Goal: Find specific page/section: Find specific page/section

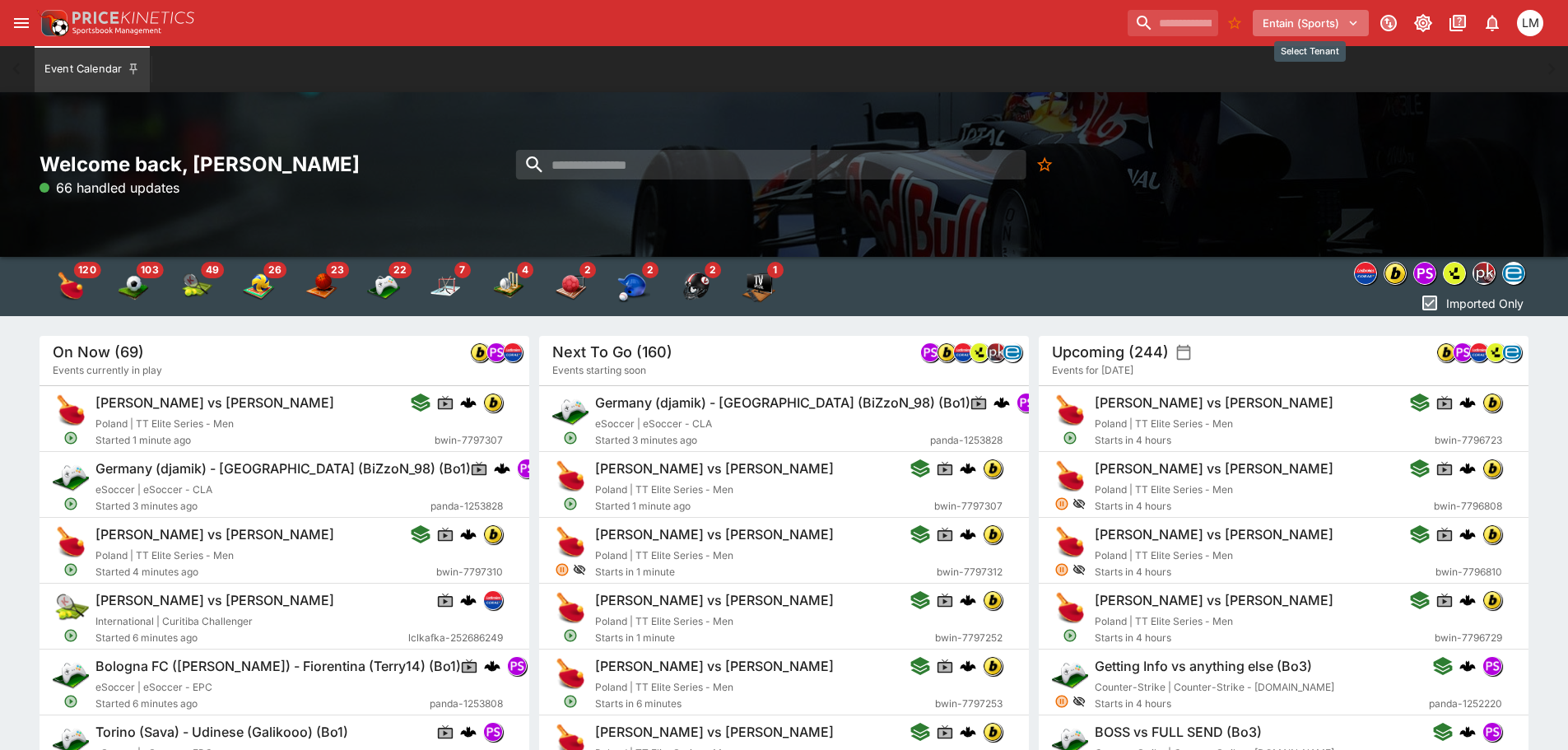
click at [1353, 26] on icon "Select Tenant" at bounding box center [1353, 23] width 8 height 5
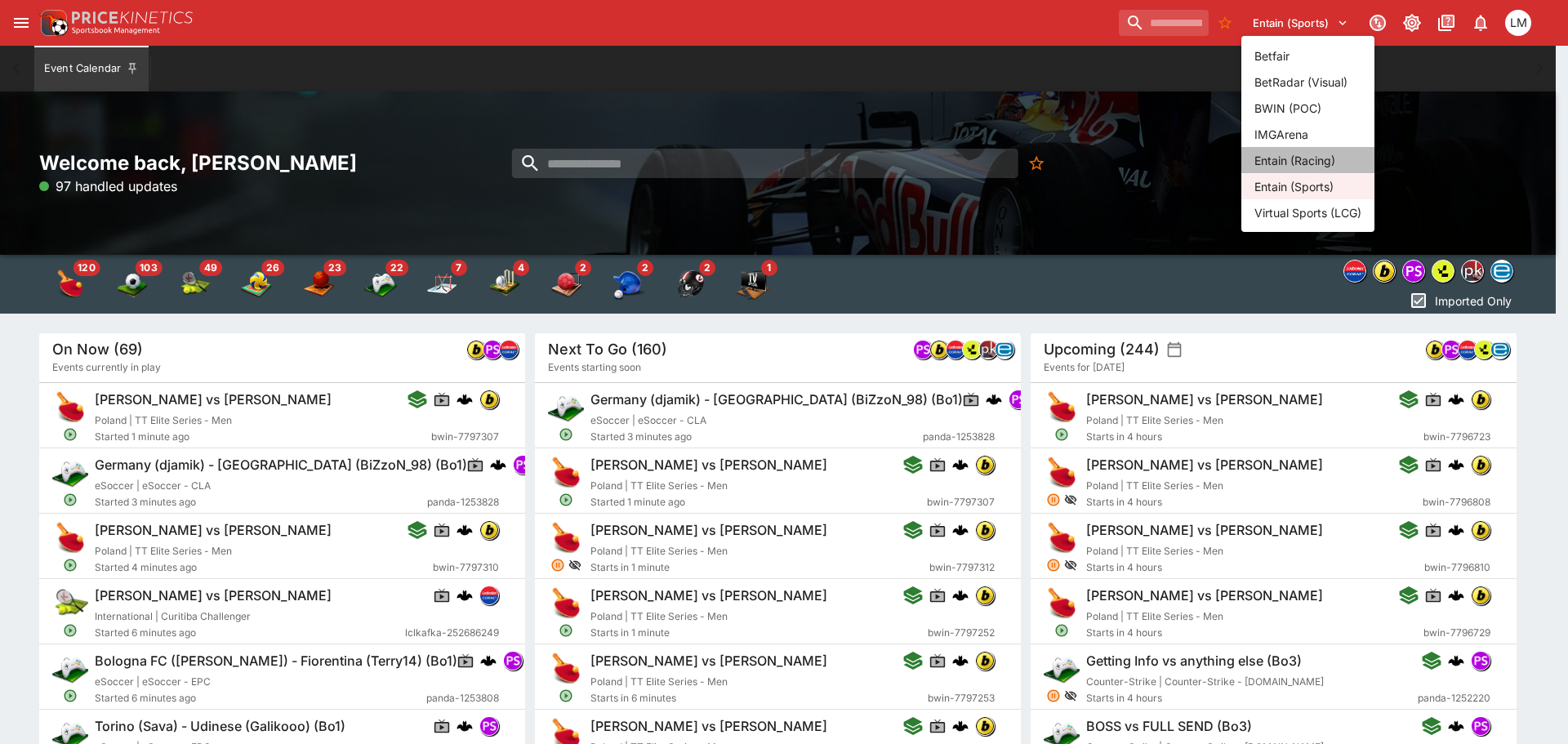
click at [1309, 158] on li "Entain (Racing)" at bounding box center [1309, 160] width 134 height 27
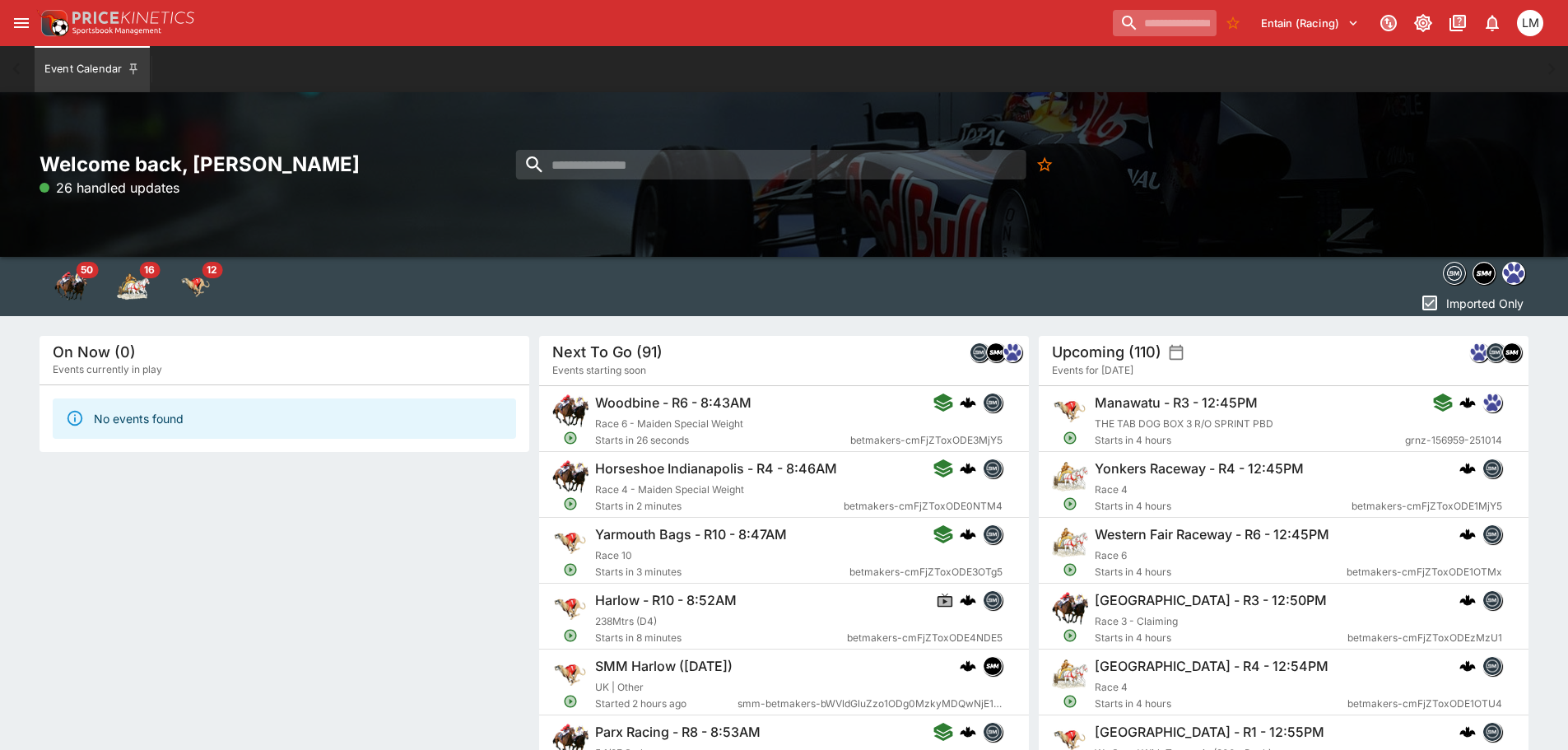
click at [1138, 21] on input "search" at bounding box center [1164, 22] width 103 height 27
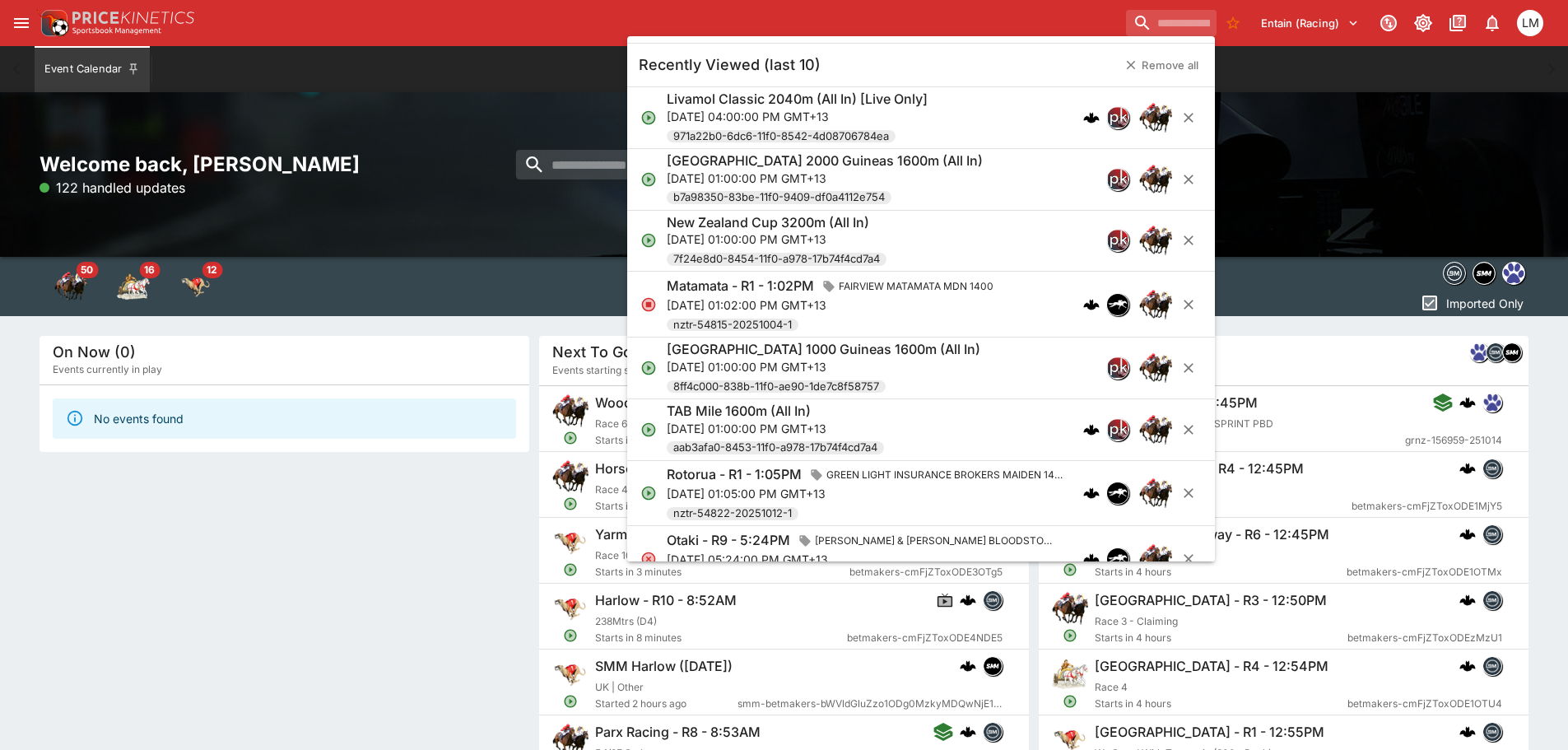
click at [812, 164] on h6 "New Zealand 2000 Guineas 1600m (All In)" at bounding box center [825, 161] width 316 height 17
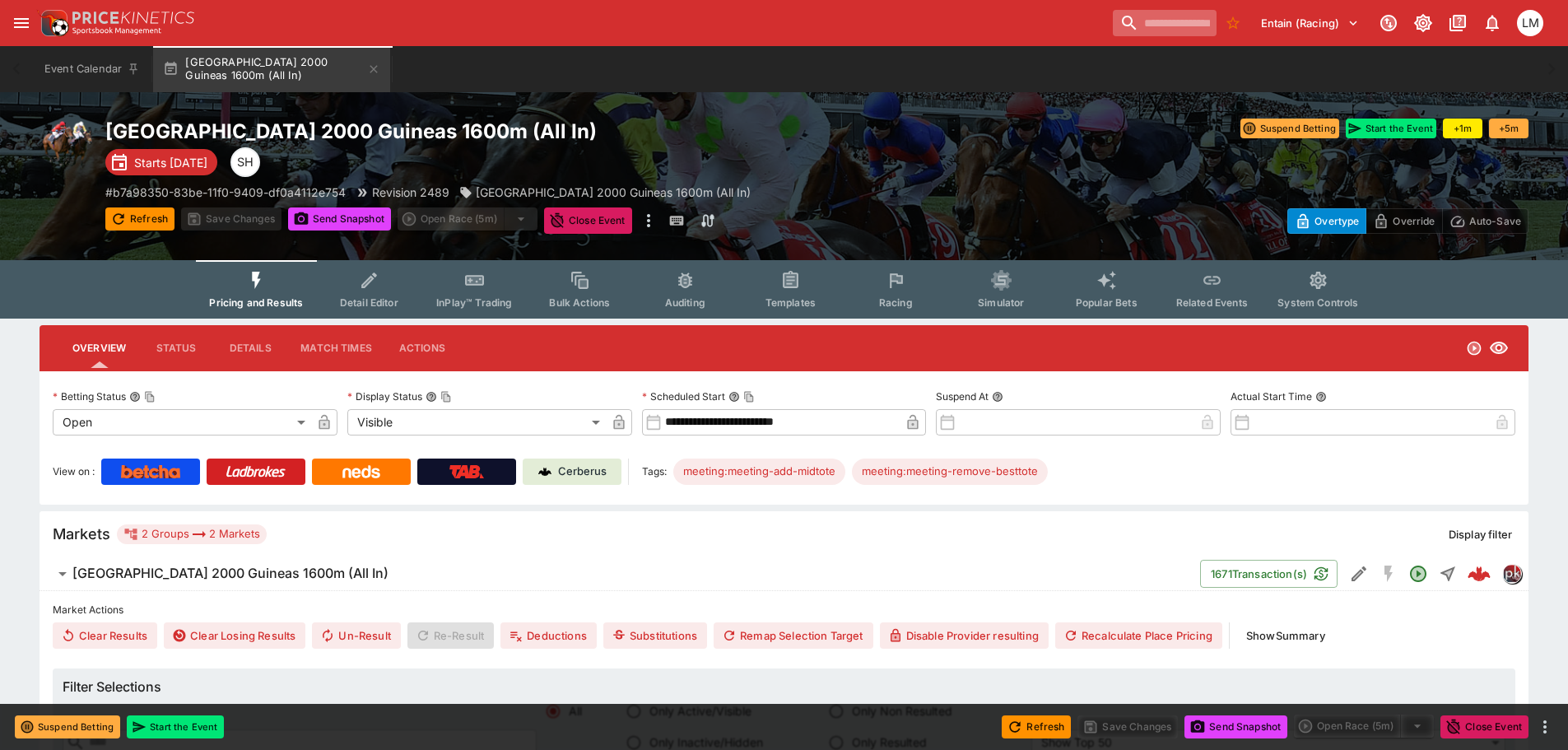
click at [1113, 28] on input "search" at bounding box center [1164, 22] width 103 height 27
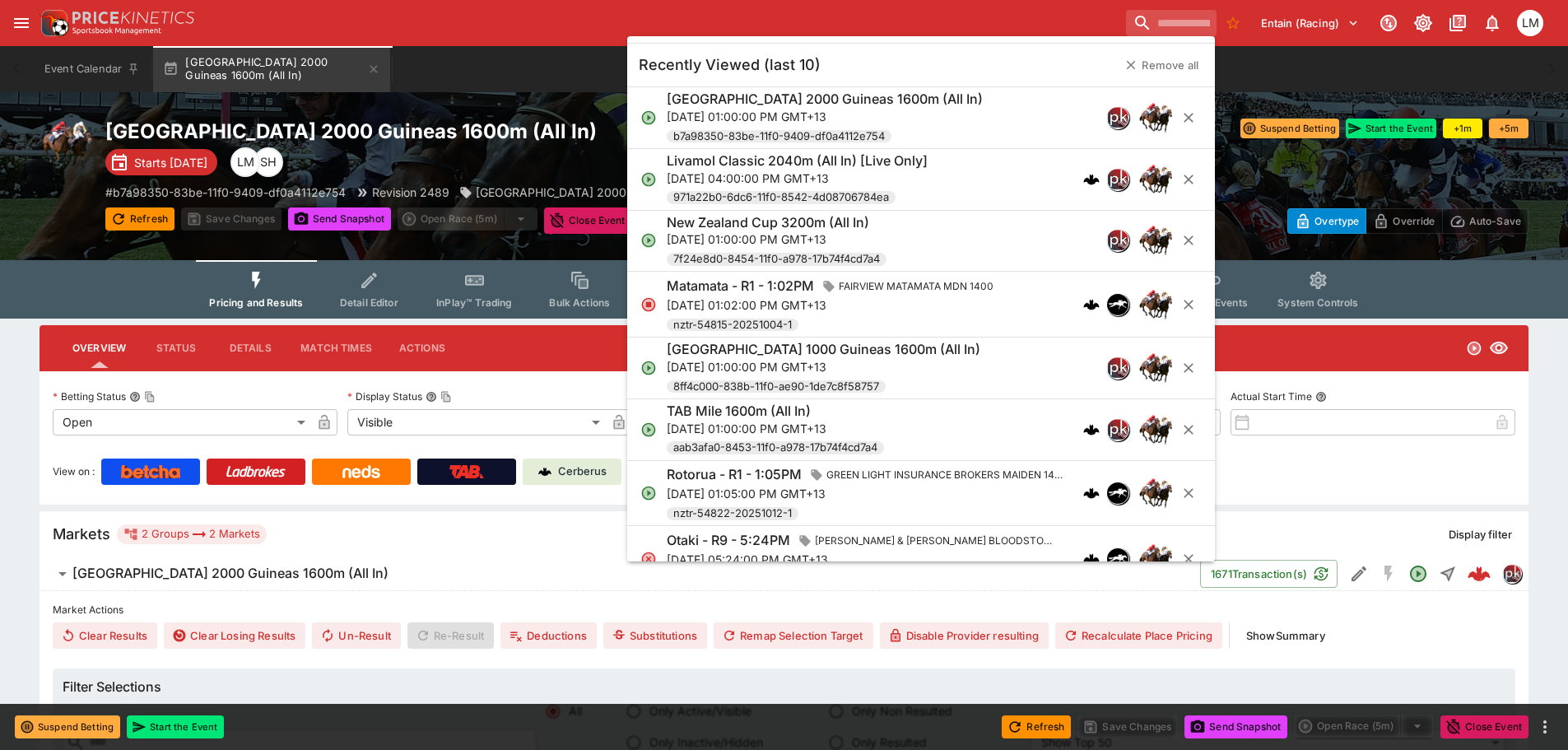
click at [799, 358] on p "Sat, Nov 8, 2025, 01:00:00 PM GMT+13" at bounding box center [824, 367] width 314 height 17
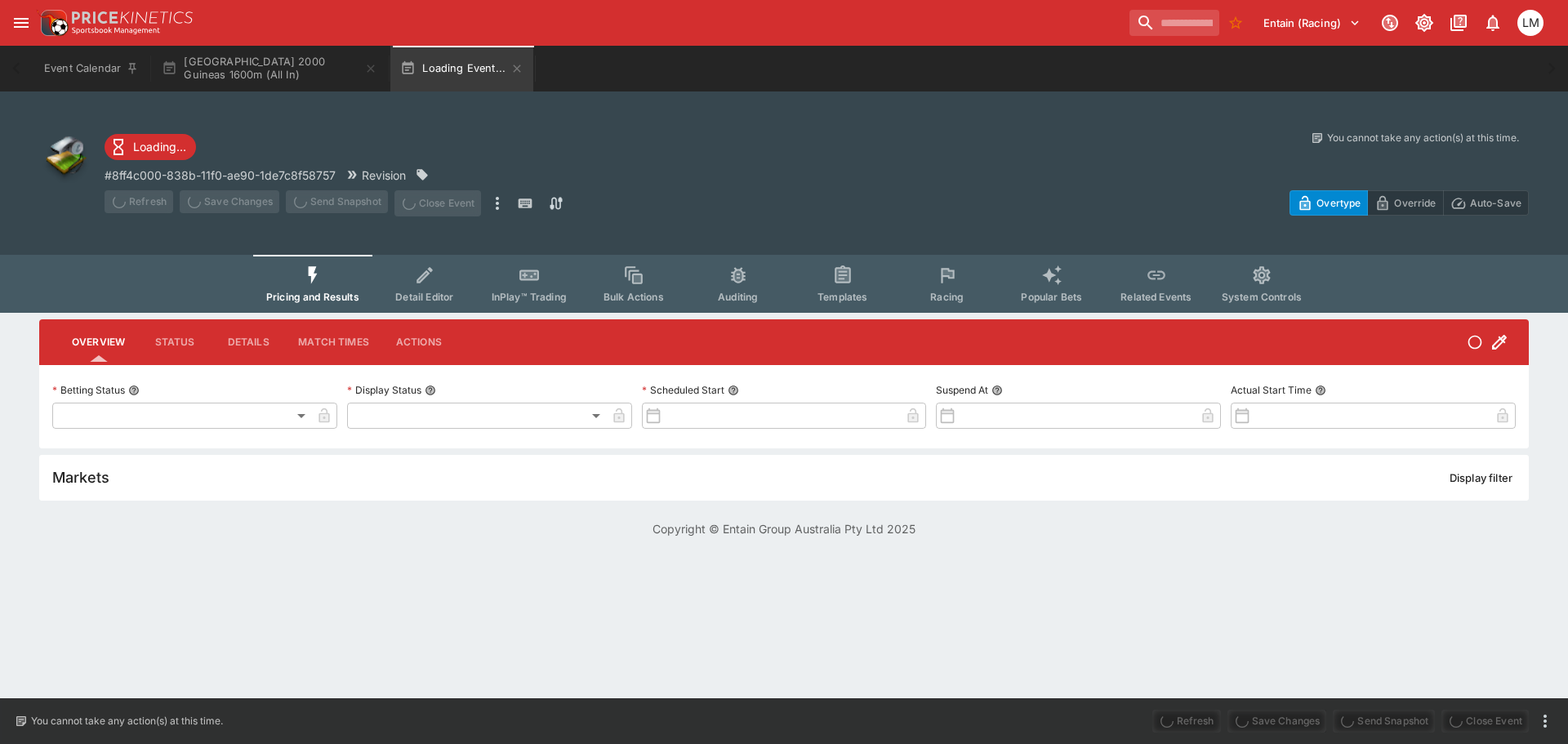
type input "**********"
type input "*******"
type input "**********"
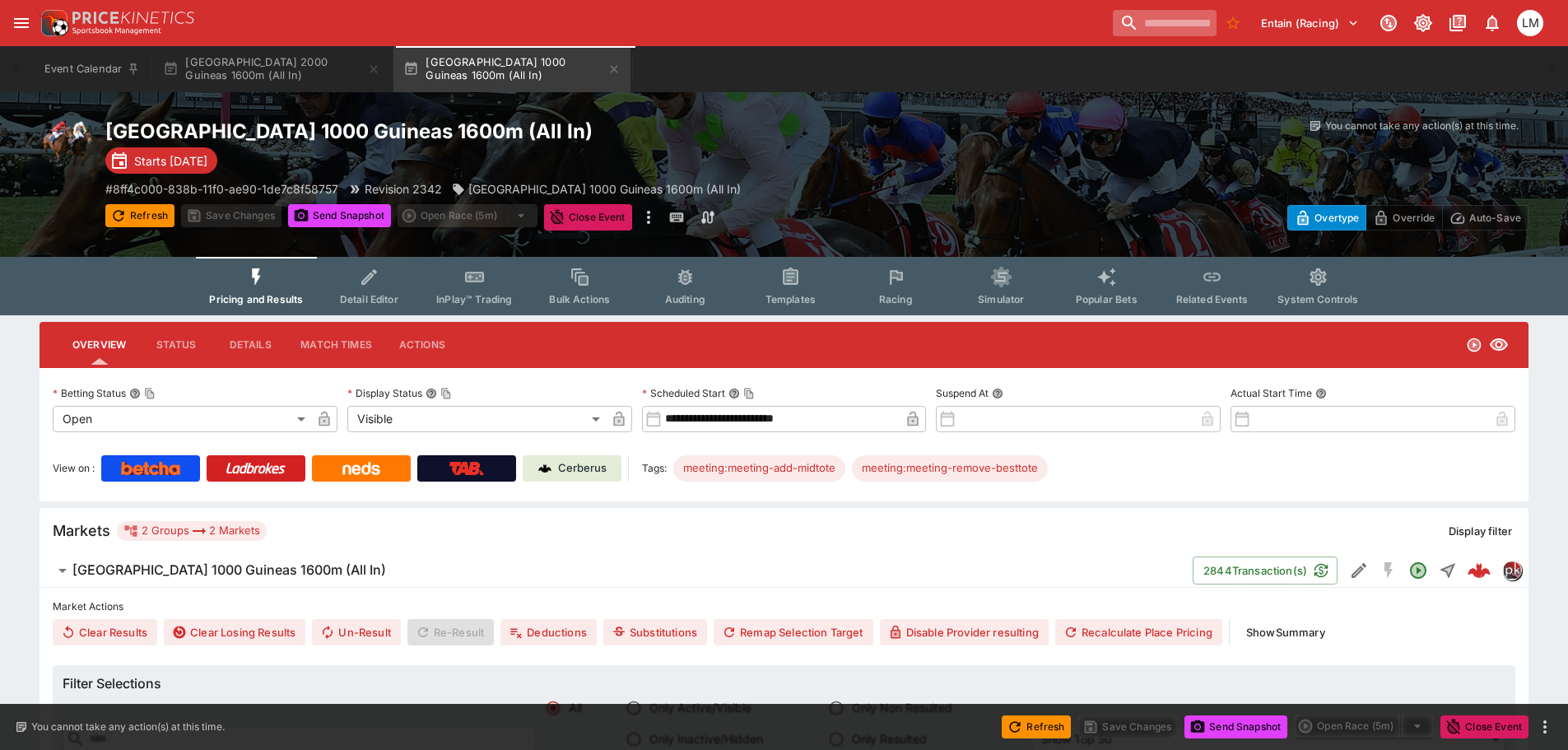
click at [1141, 20] on input "search" at bounding box center [1164, 22] width 103 height 27
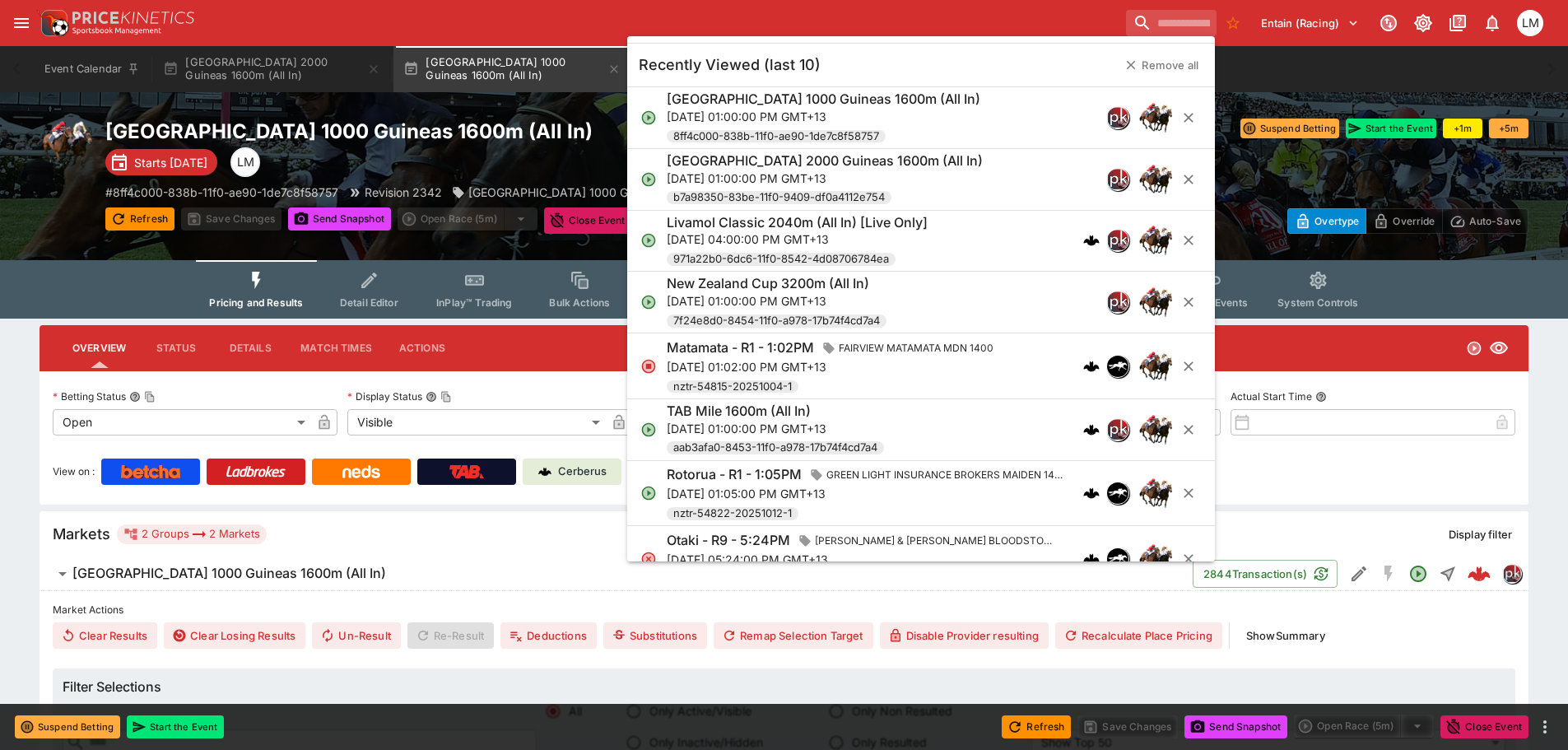
click at [715, 414] on h6 "TAB Mile 1600m (All In)" at bounding box center [738, 412] width 144 height 17
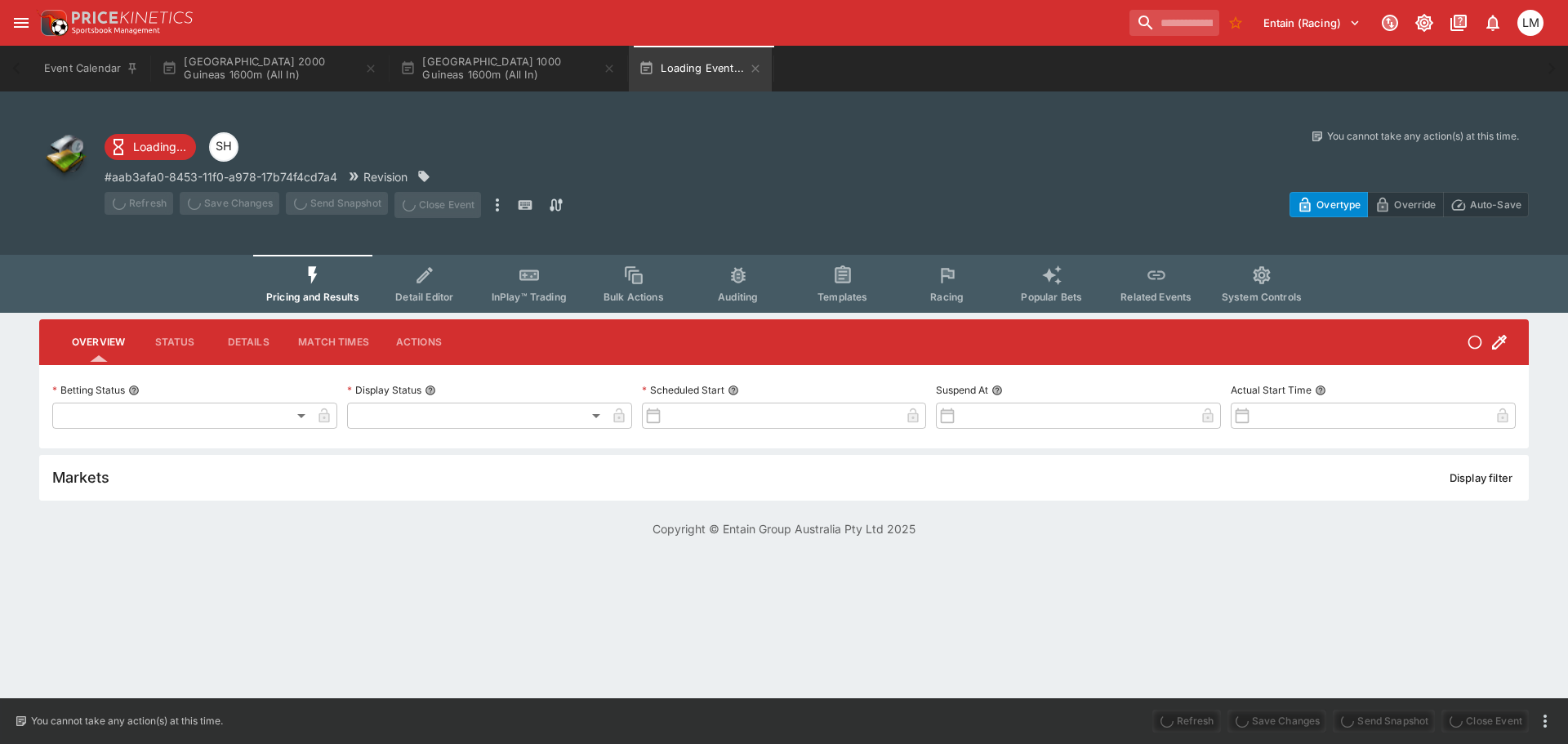
type input "**********"
type input "*******"
type input "**********"
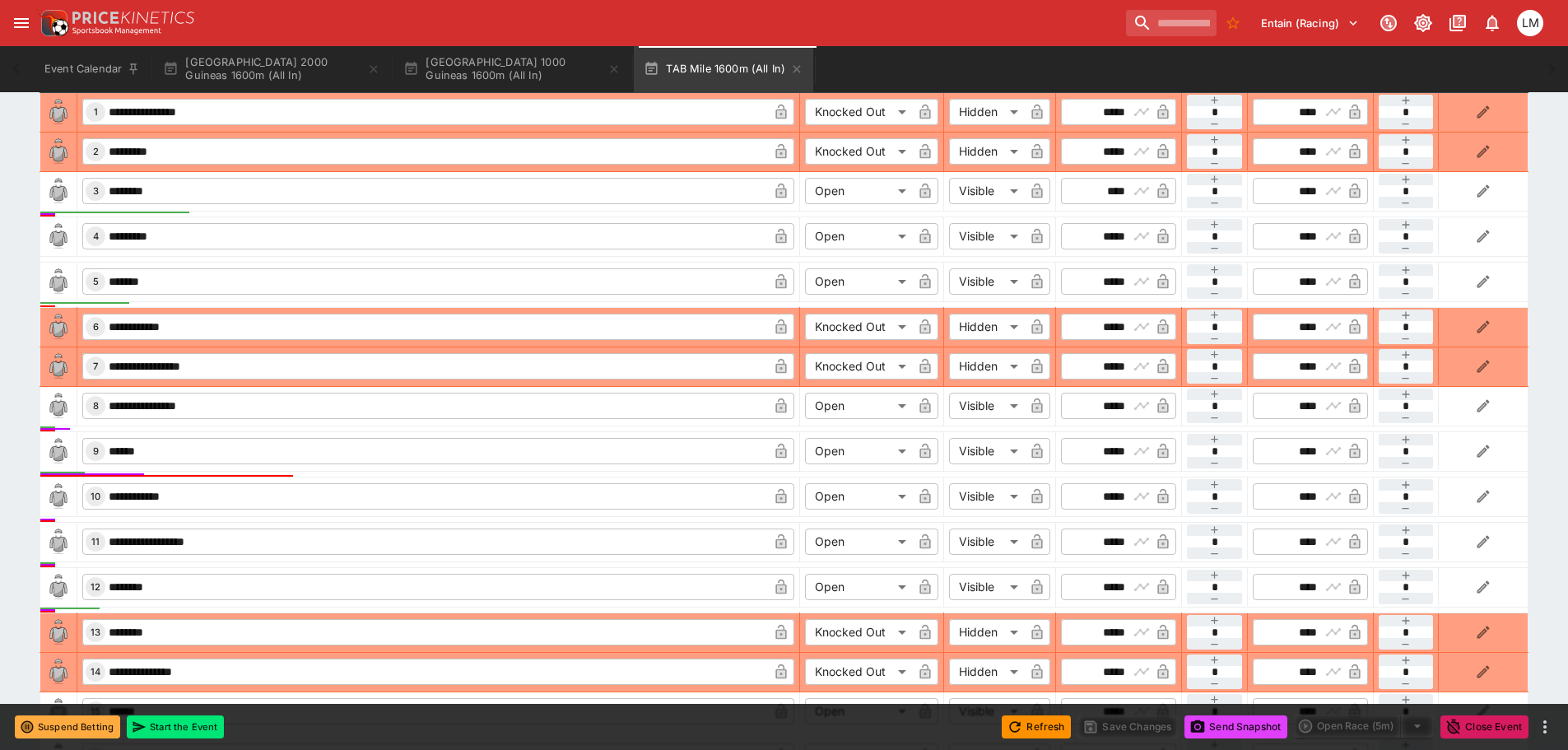
scroll to position [1153, 0]
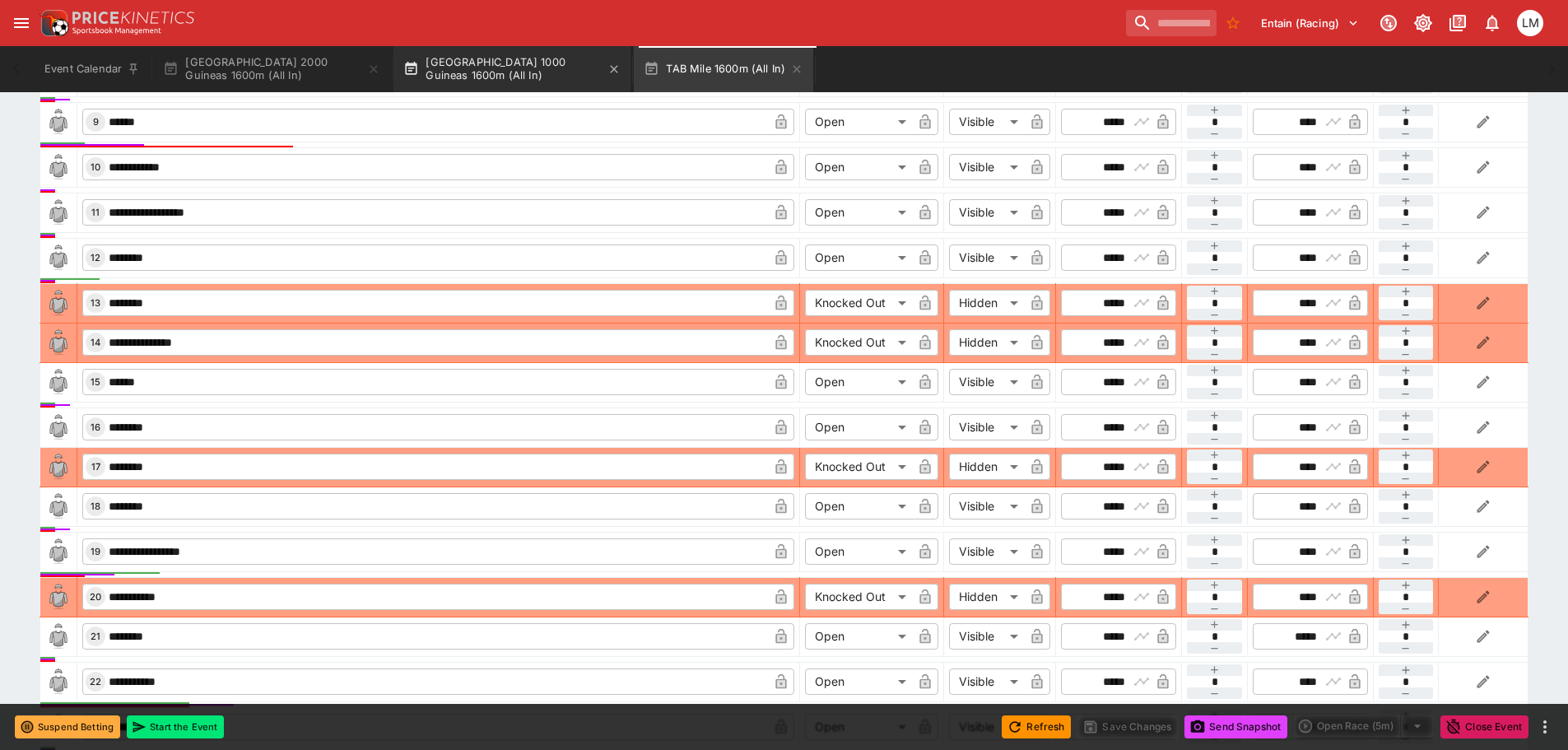
click at [492, 66] on button "New Zealand 1000 Guineas 1600m (All In)" at bounding box center [511, 68] width 237 height 46
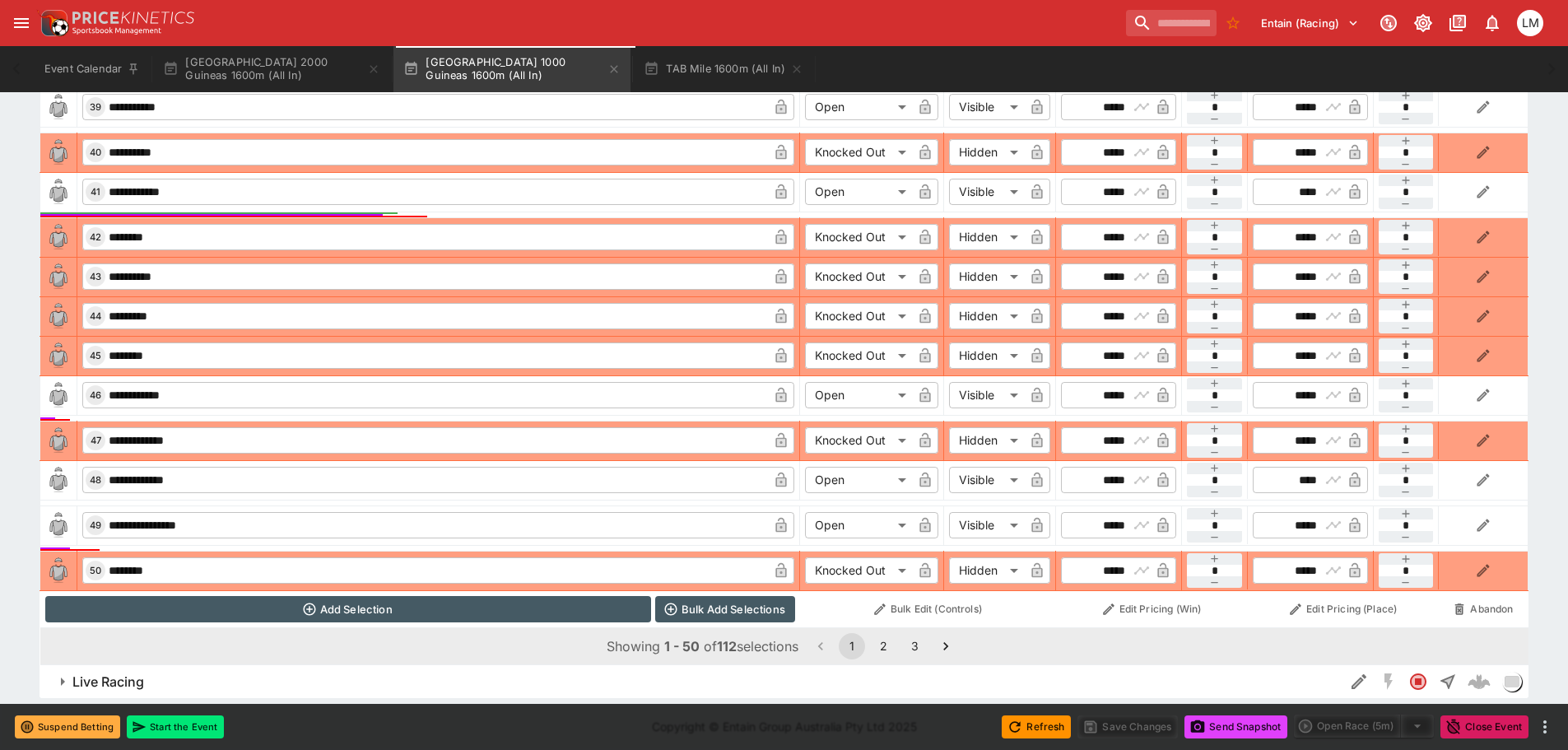
scroll to position [2463, 0]
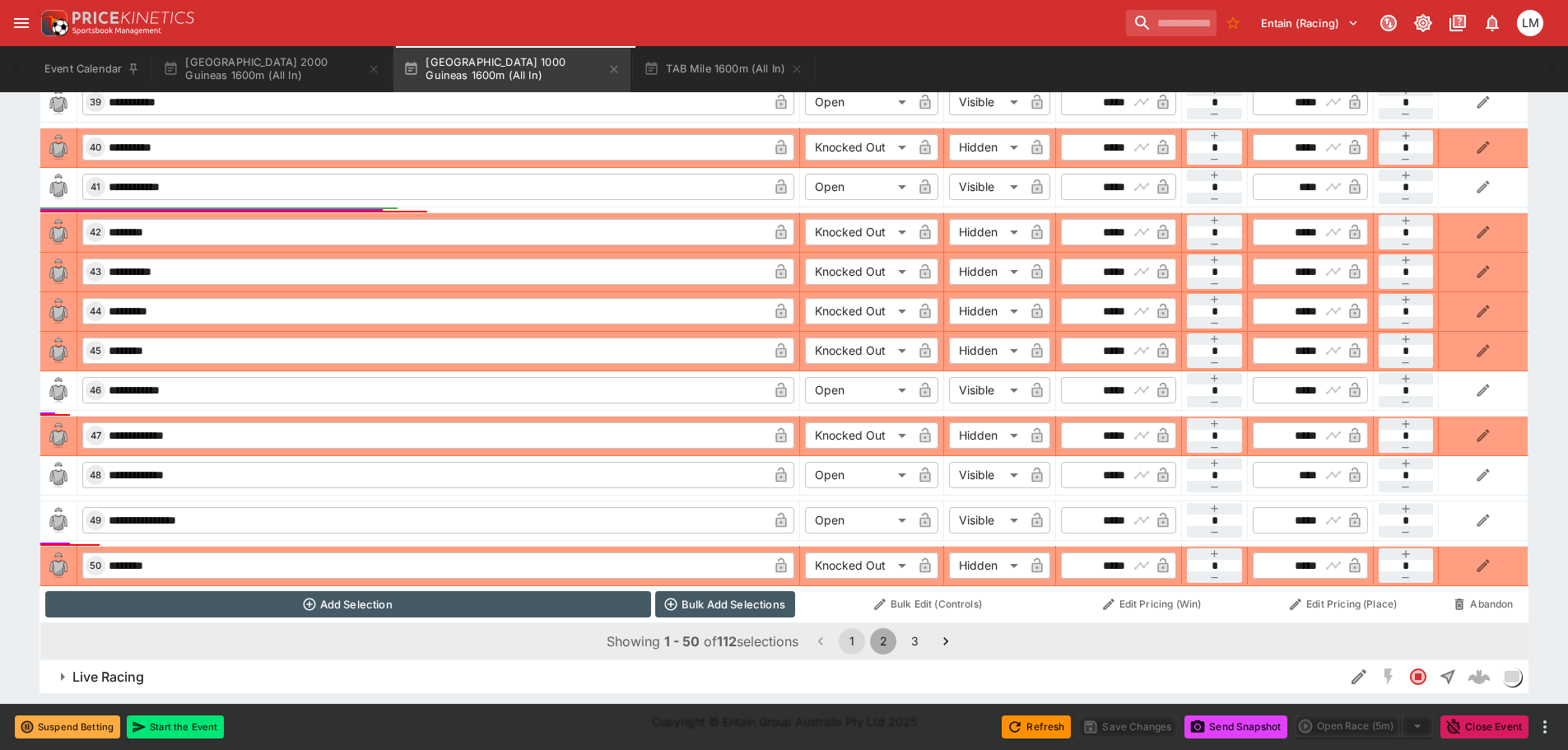
click at [892, 646] on button "2" at bounding box center [883, 641] width 27 height 27
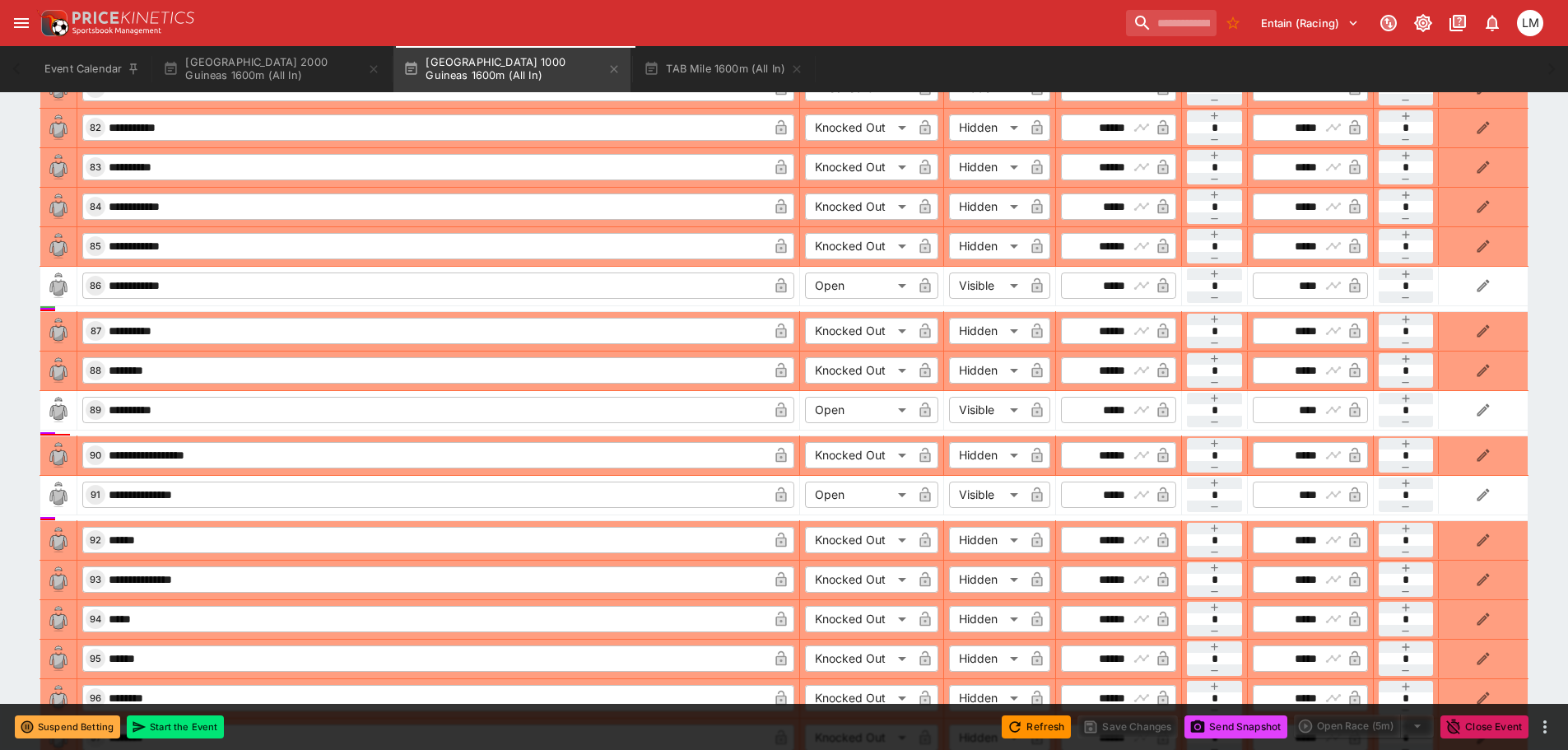
scroll to position [2365, 0]
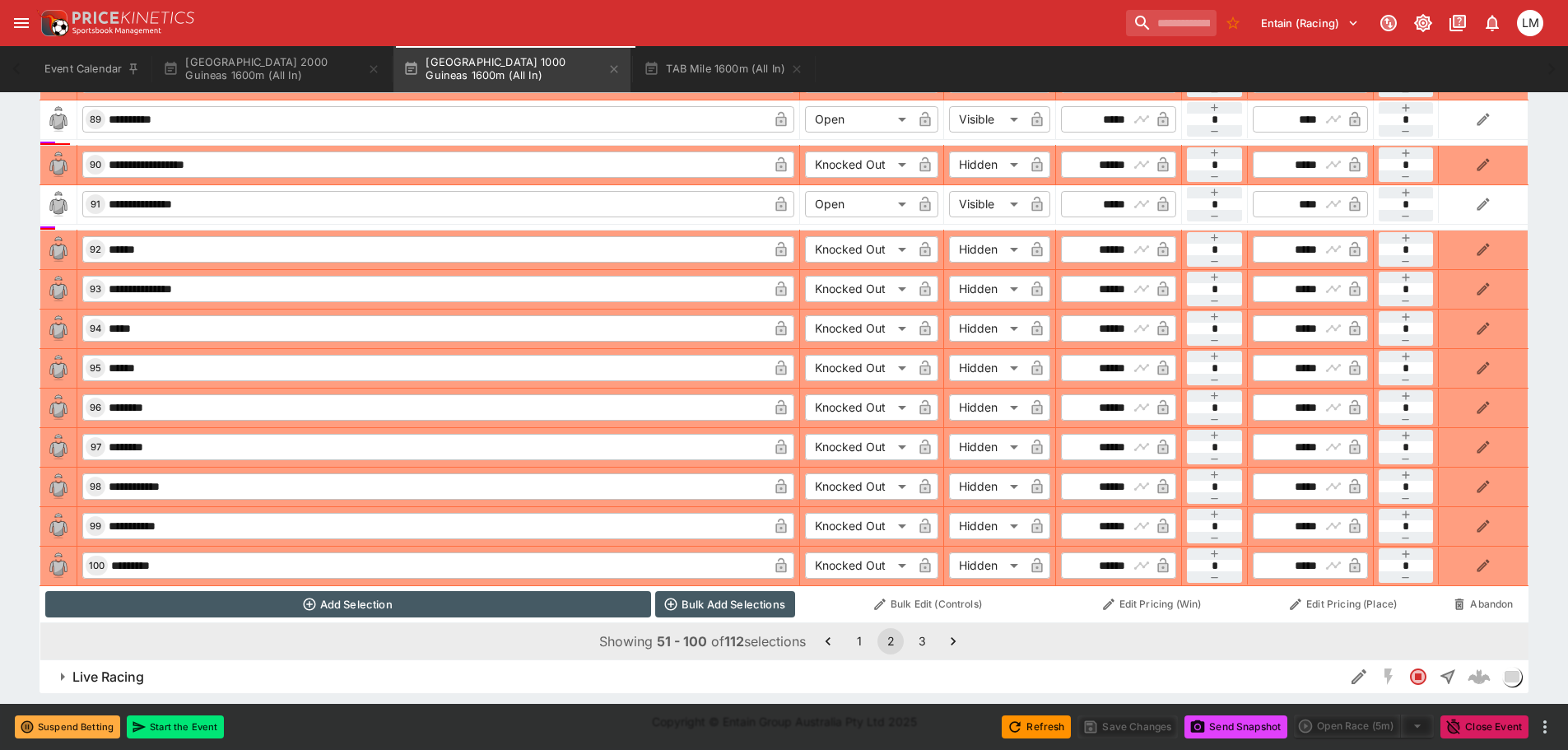
click at [926, 641] on button "3" at bounding box center [922, 641] width 27 height 27
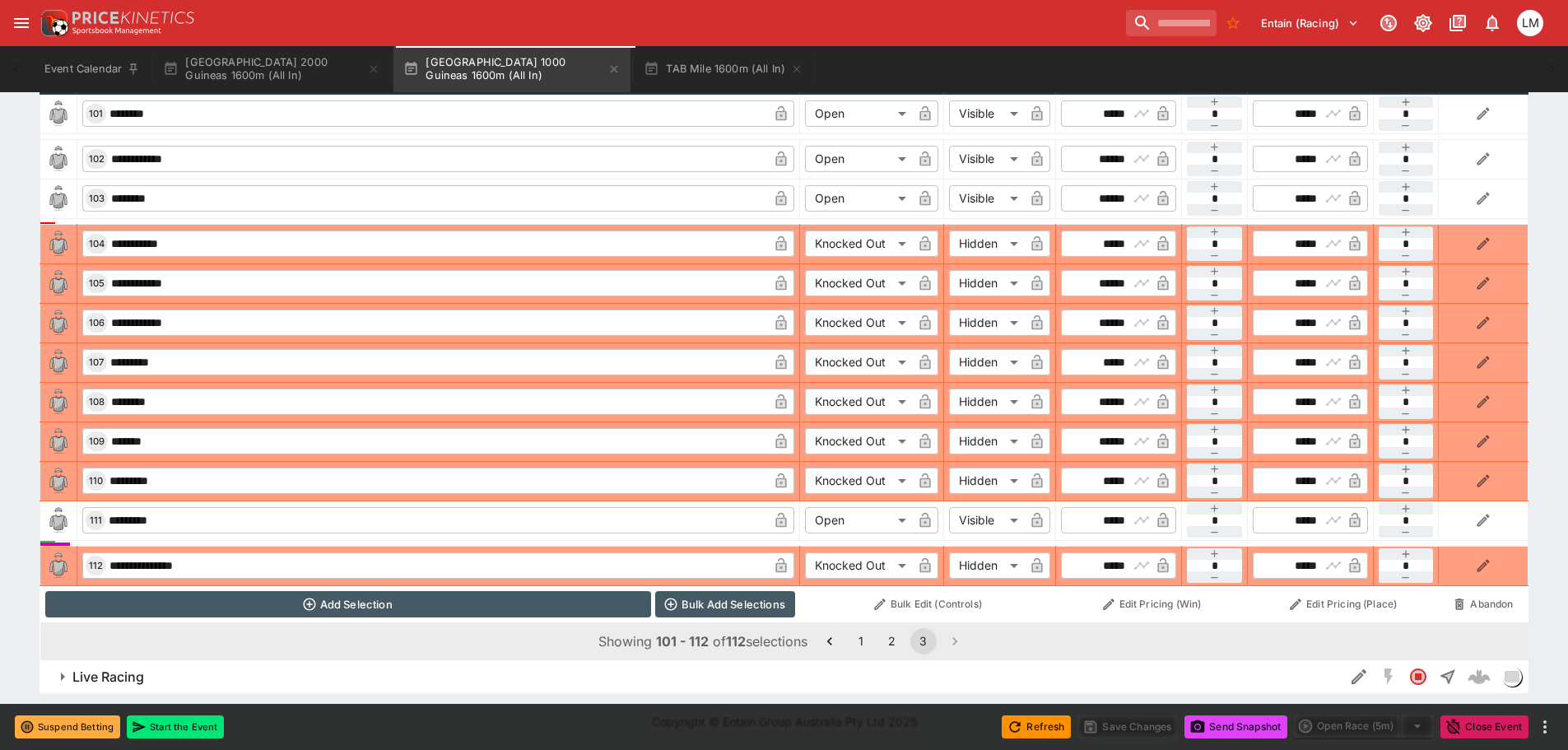
scroll to position [822, 0]
click at [271, 73] on button "New Zealand 2000 Guineas 1600m (All In)" at bounding box center [272, 68] width 237 height 46
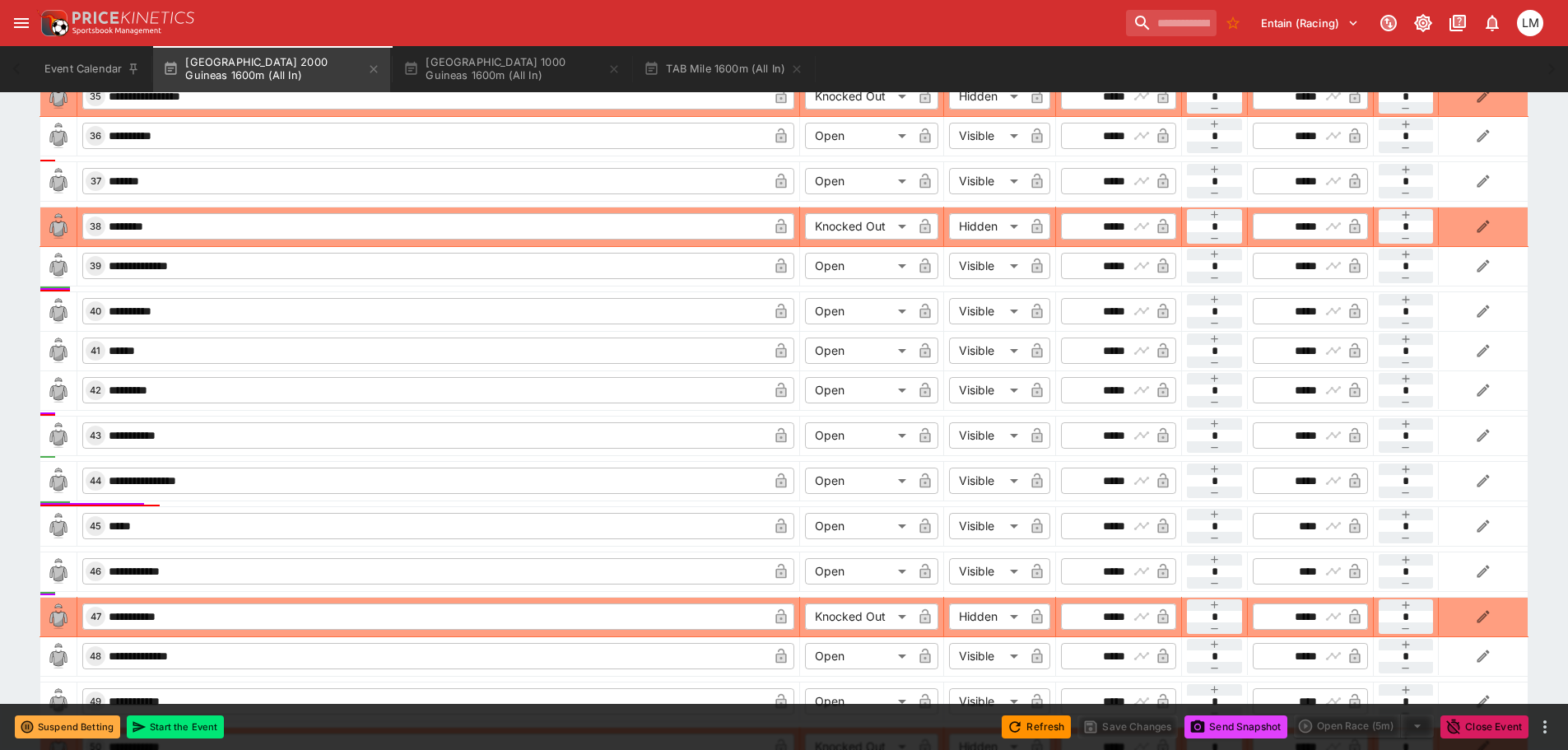
scroll to position [2471, 0]
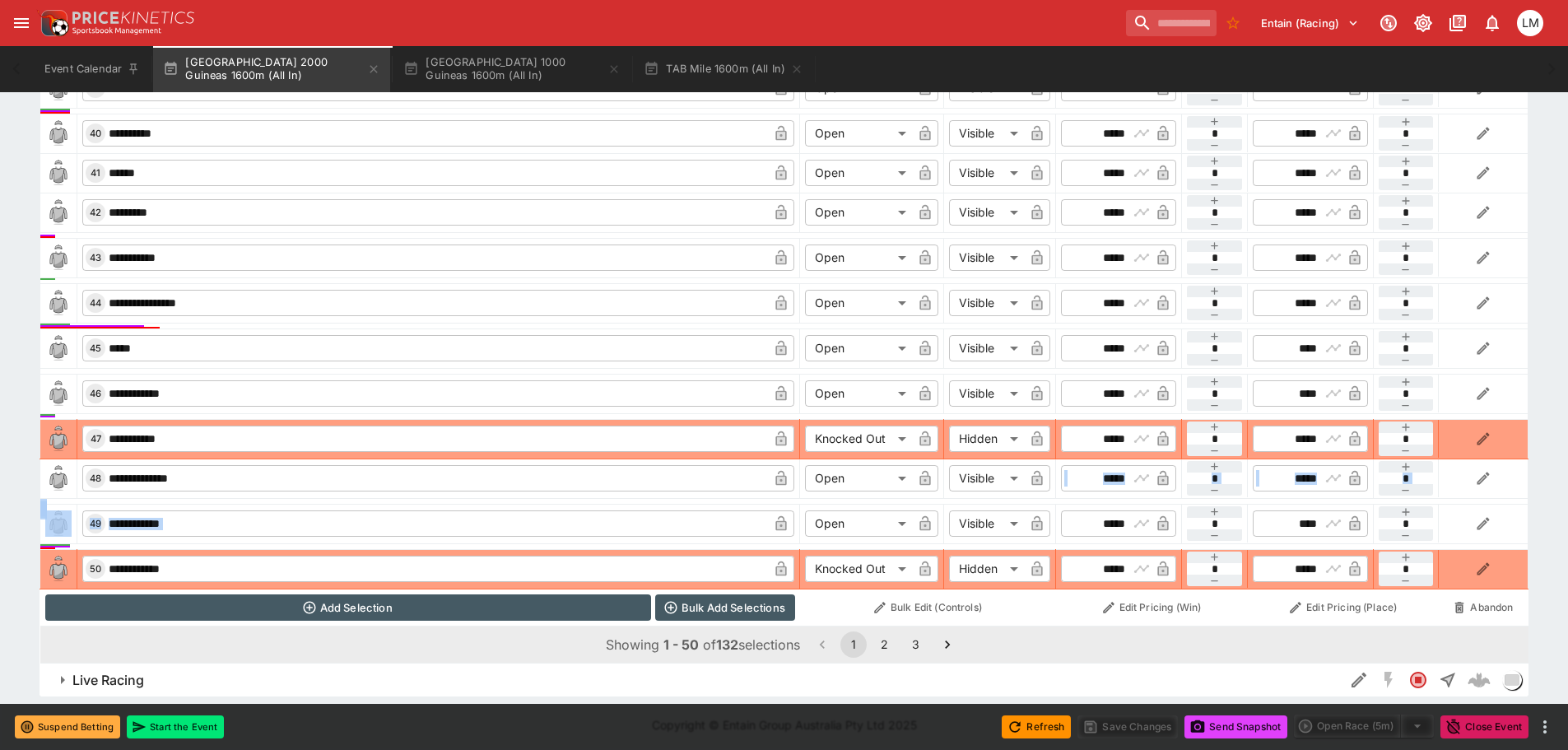
drag, startPoint x: 873, startPoint y: 496, endPoint x: 856, endPoint y: 526, distance: 34.5
click at [894, 643] on button "2" at bounding box center [885, 645] width 27 height 27
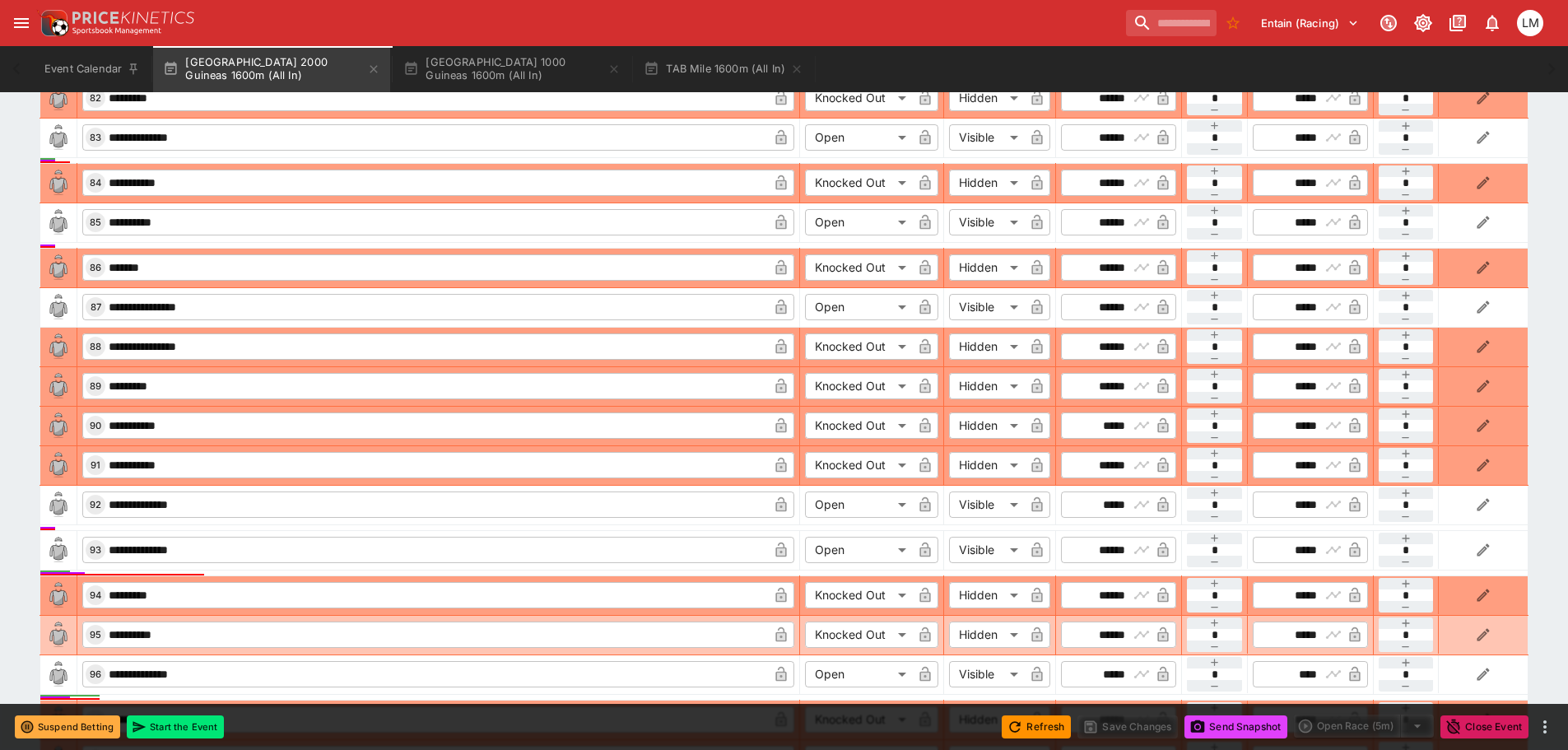
scroll to position [2440, 0]
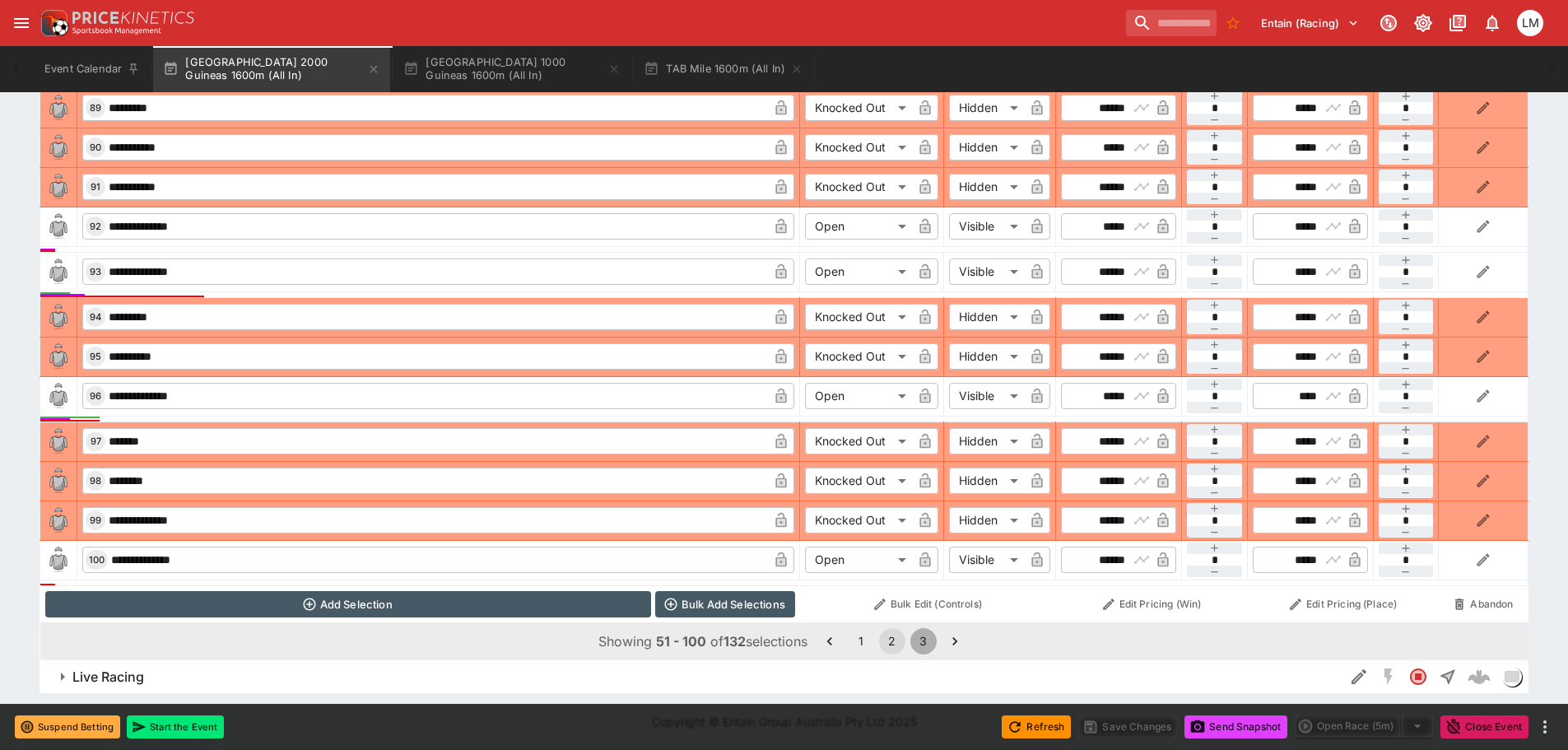
click at [927, 636] on button "3" at bounding box center [924, 641] width 27 height 27
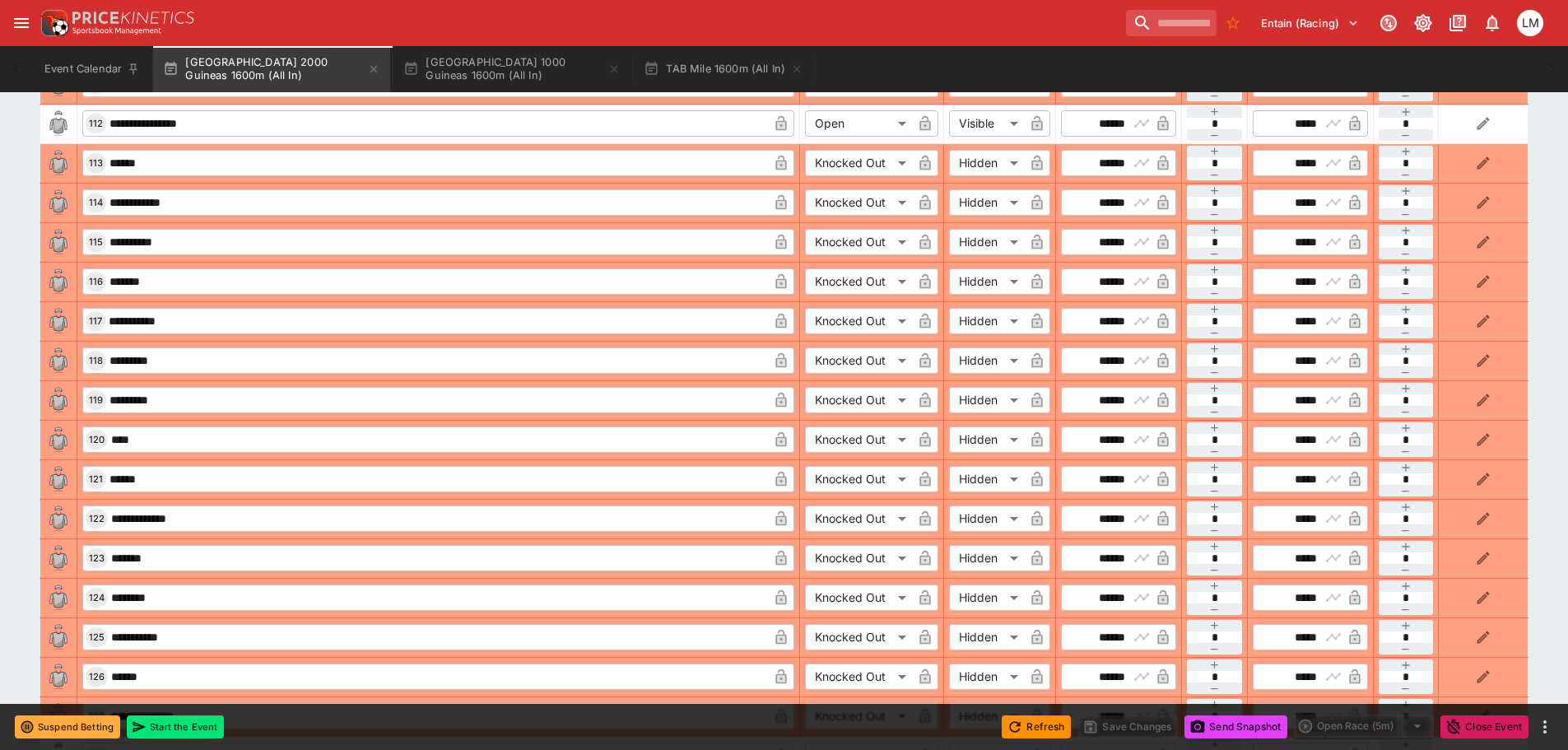
scroll to position [1130, 0]
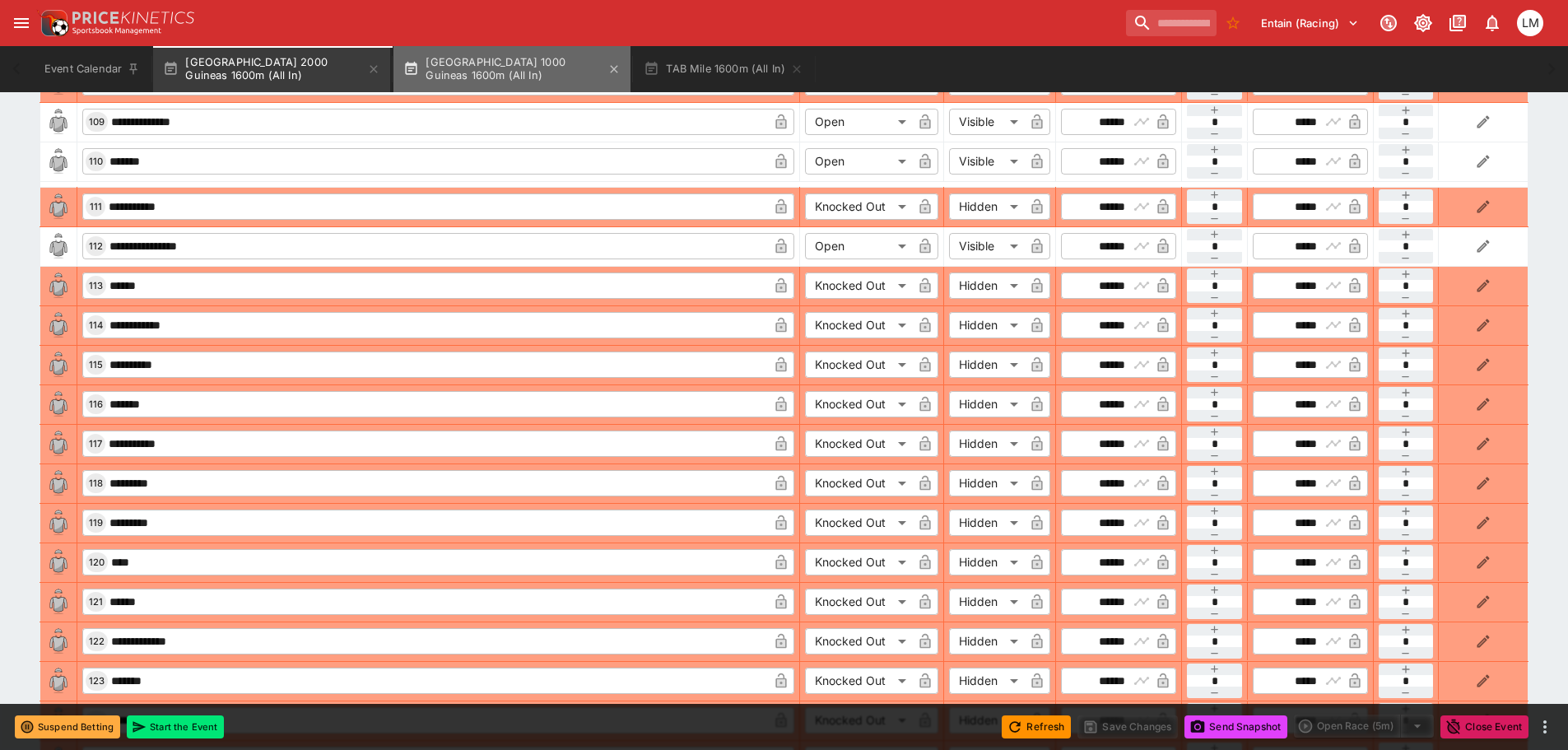
click at [471, 74] on button "New Zealand 1000 Guineas 1600m (All In)" at bounding box center [511, 68] width 237 height 46
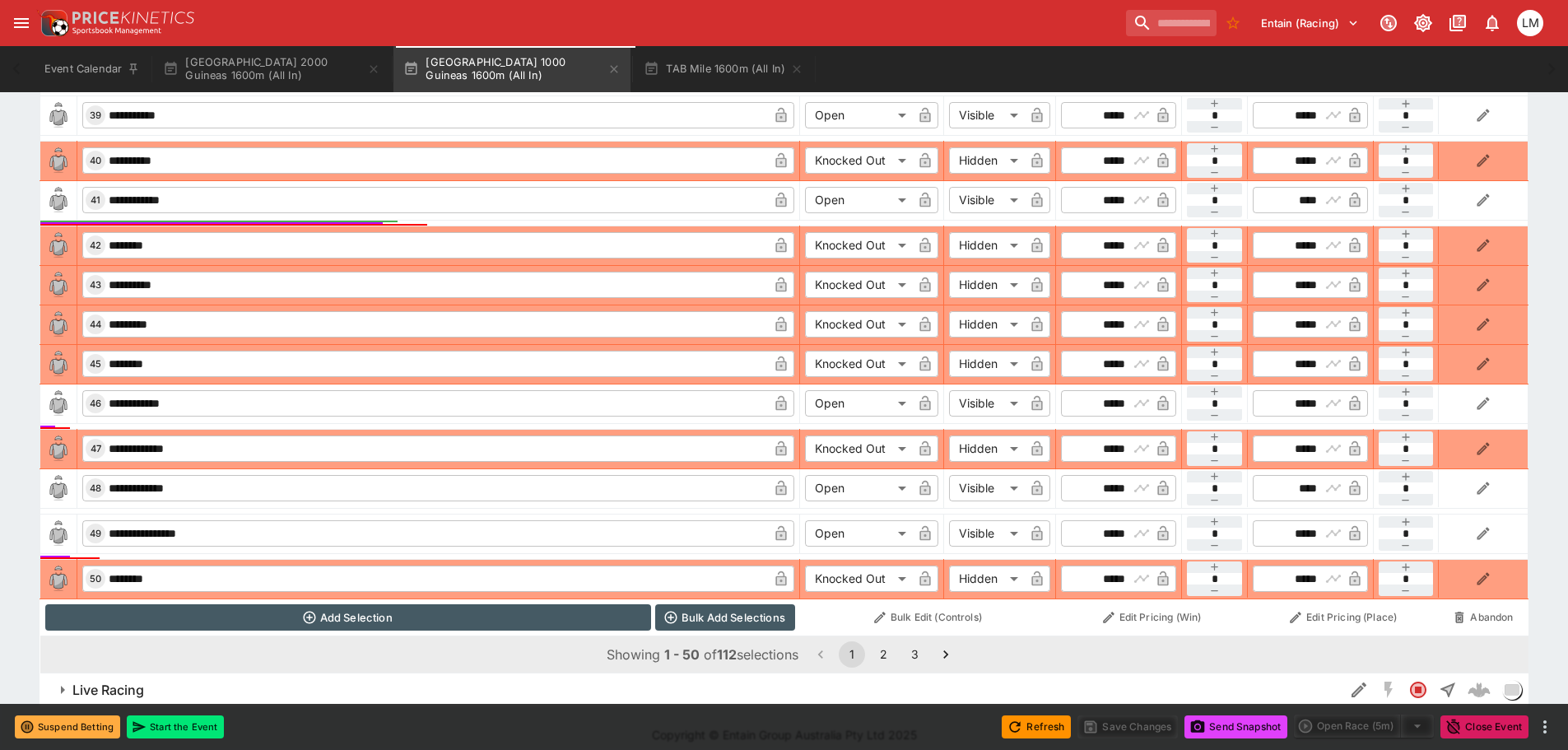
scroll to position [2463, 0]
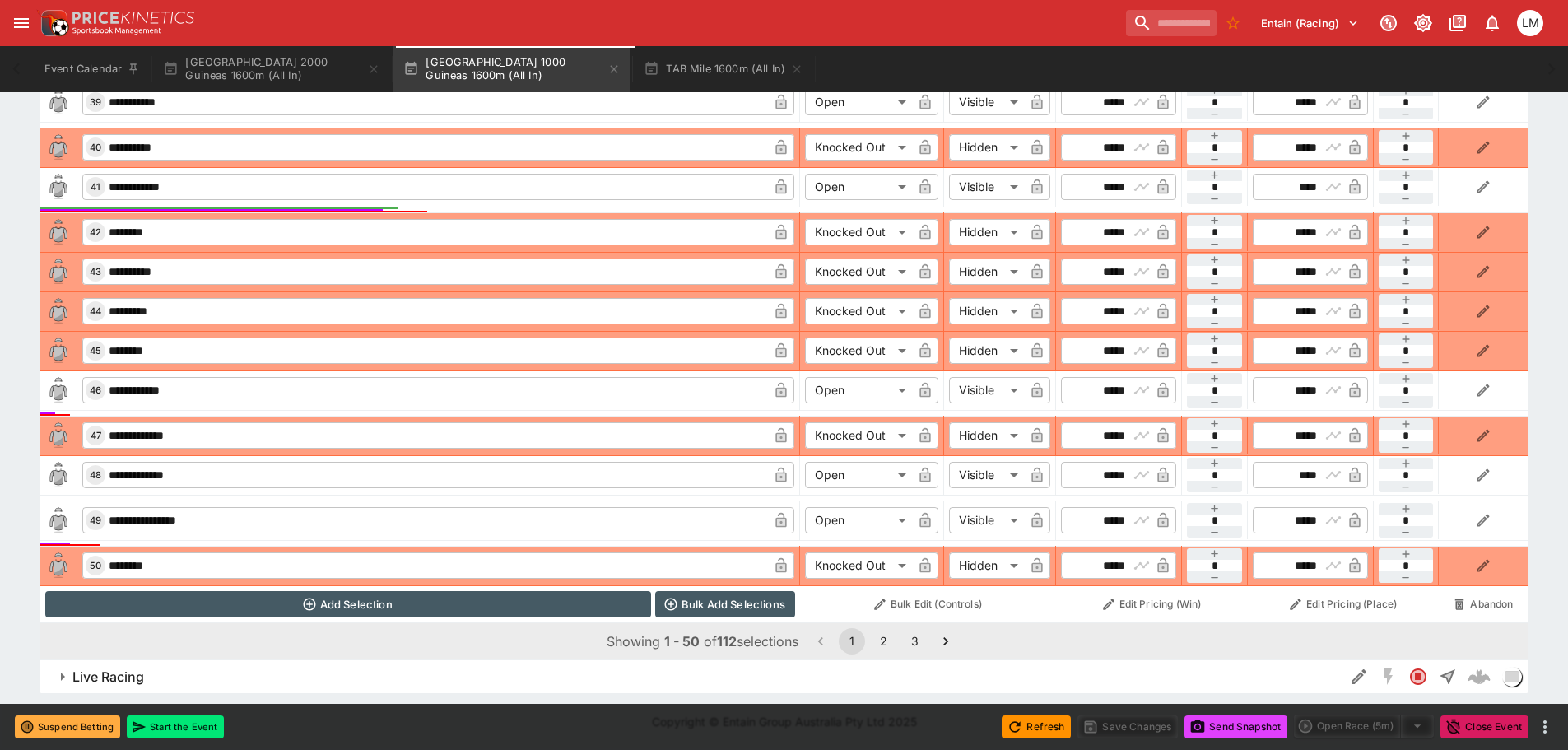
click at [887, 651] on button "2" at bounding box center [883, 641] width 27 height 27
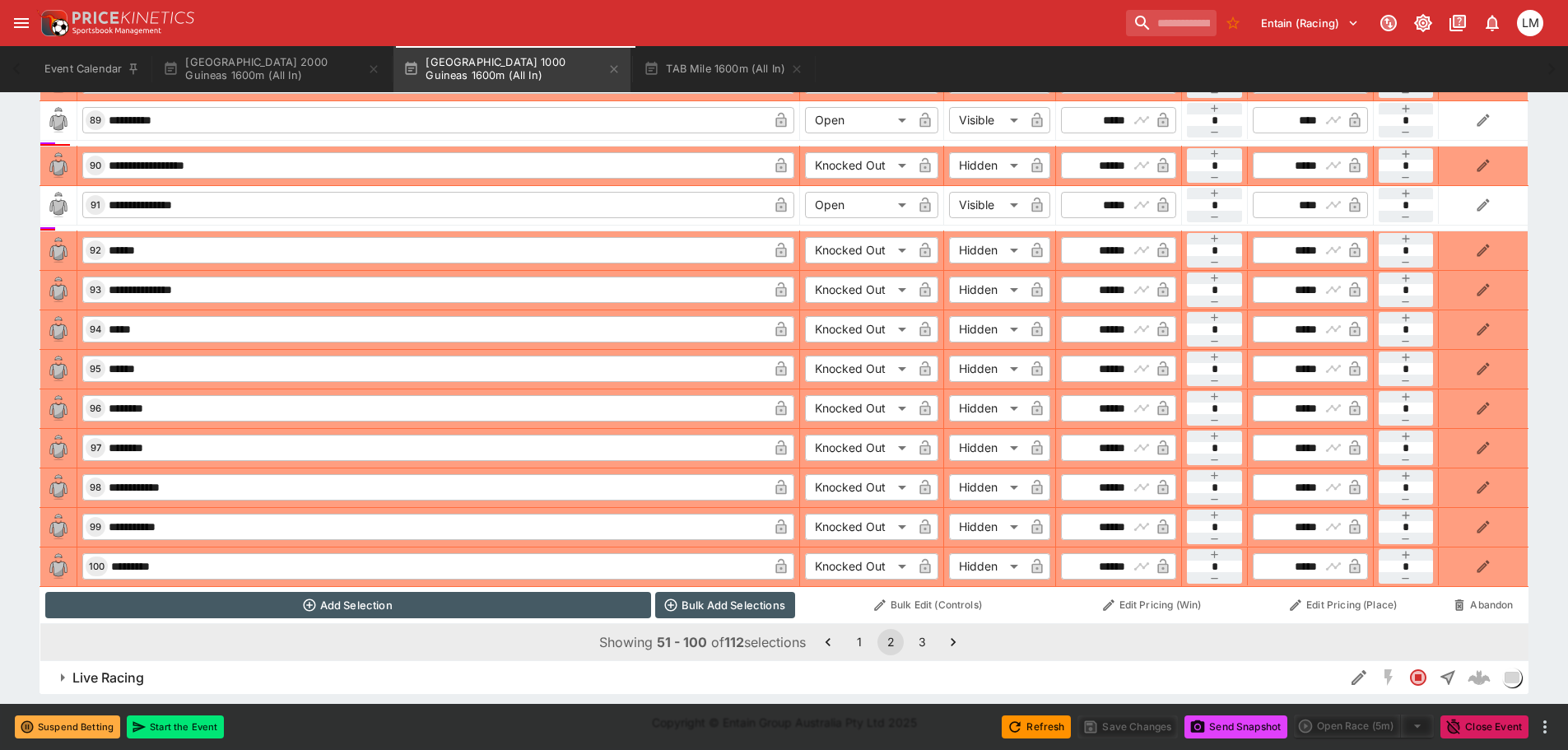
scroll to position [2365, 0]
click at [928, 642] on button "3" at bounding box center [922, 641] width 27 height 27
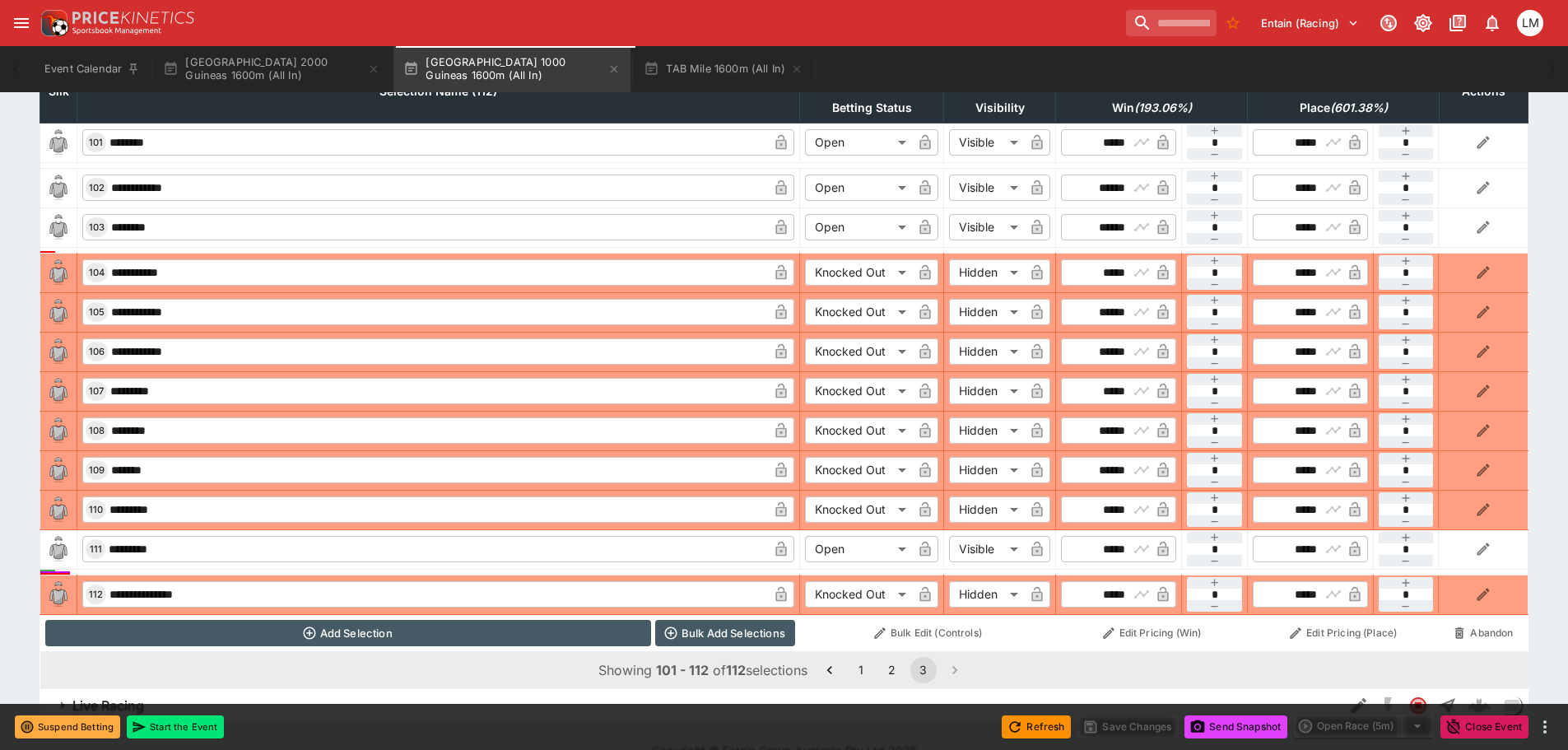
scroll to position [822, 0]
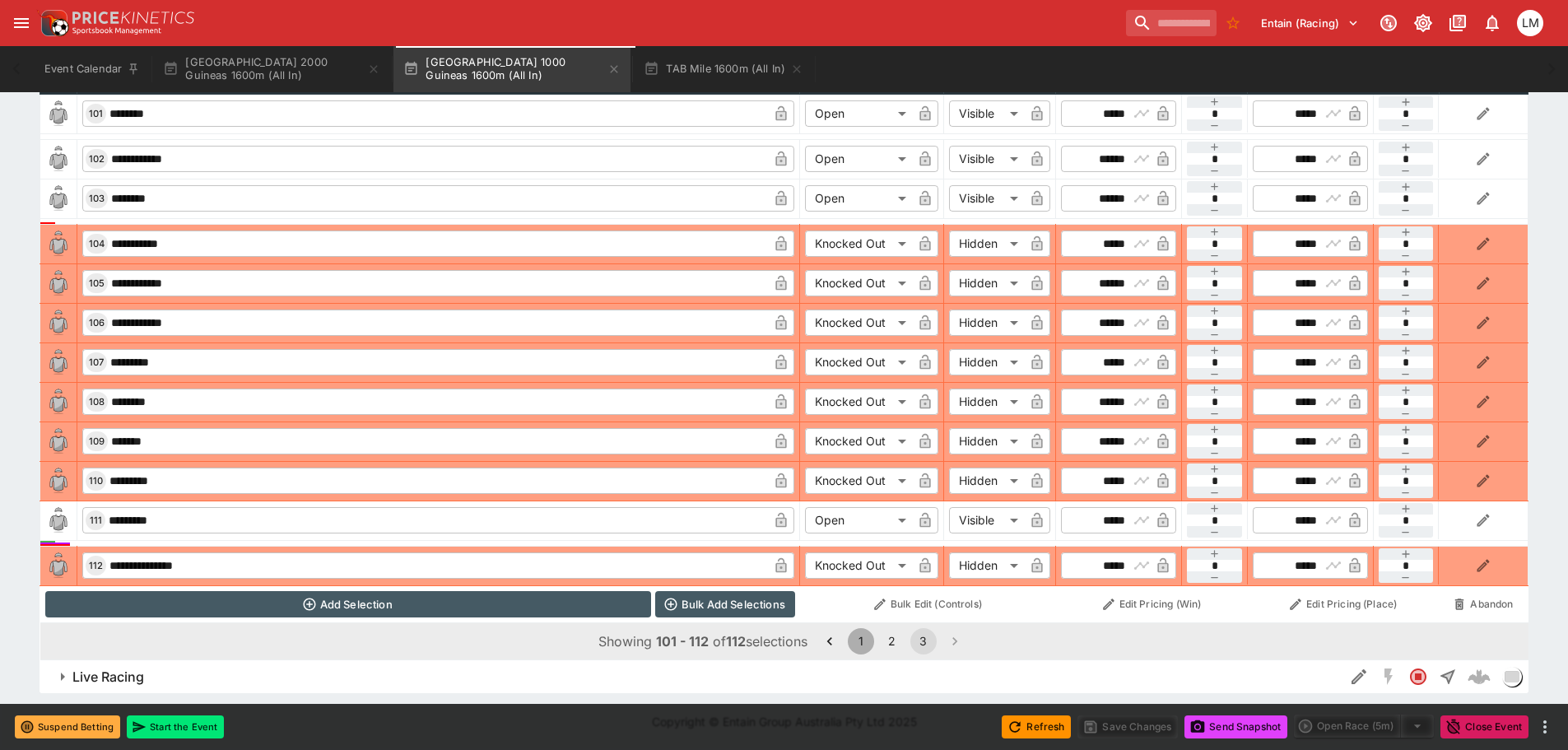
click at [867, 644] on button "1" at bounding box center [861, 641] width 27 height 27
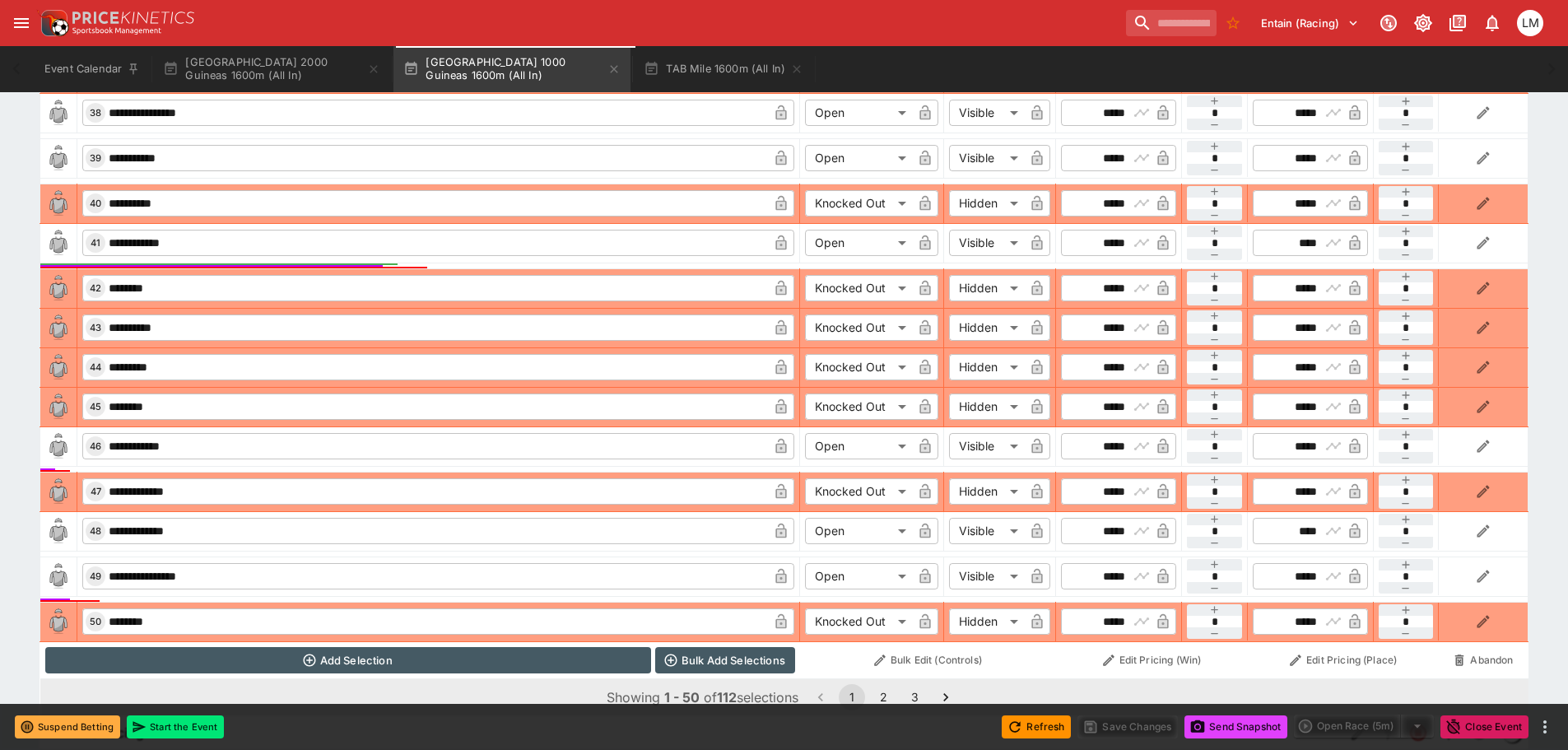
scroll to position [2463, 0]
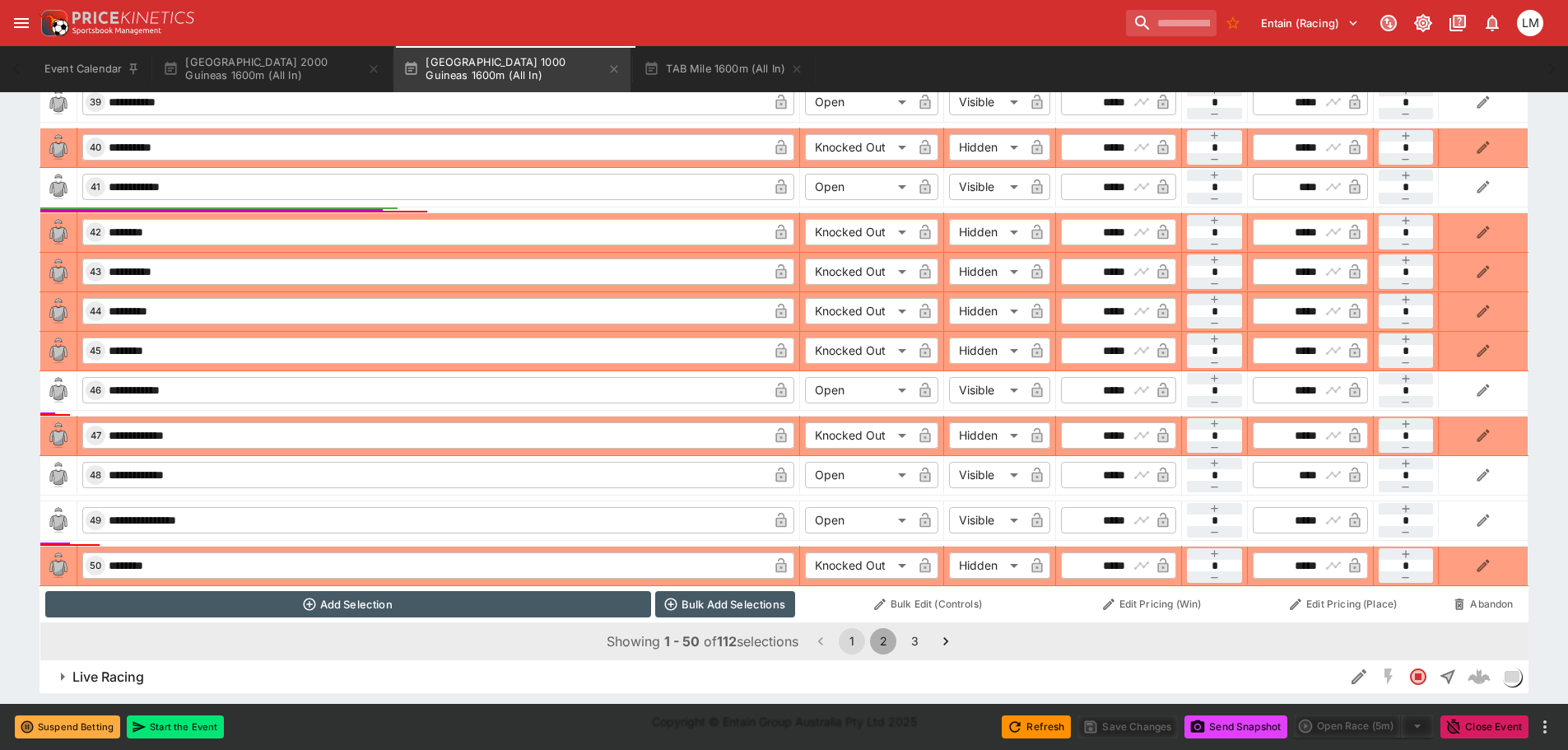
click at [883, 642] on button "2" at bounding box center [883, 641] width 27 height 27
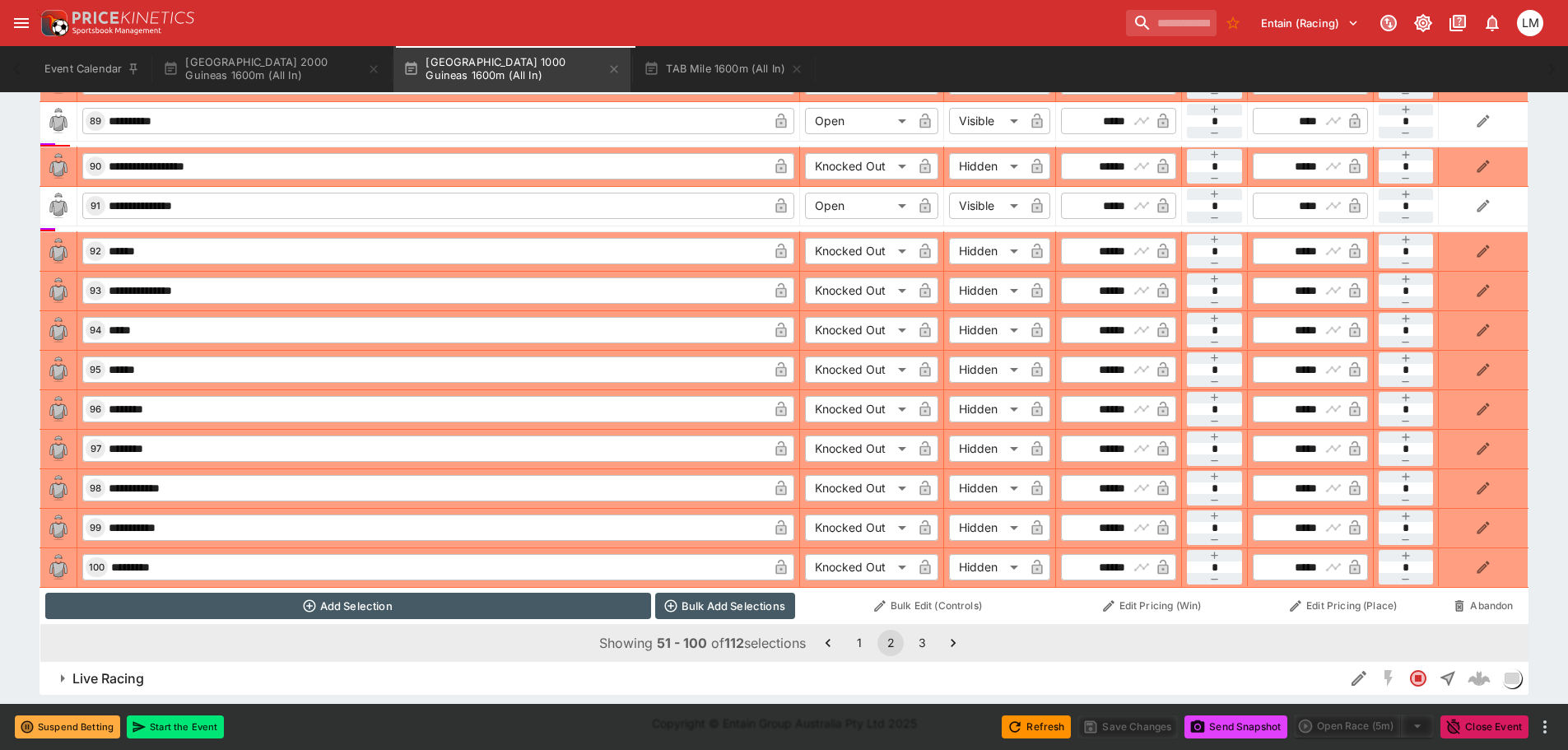
scroll to position [2365, 0]
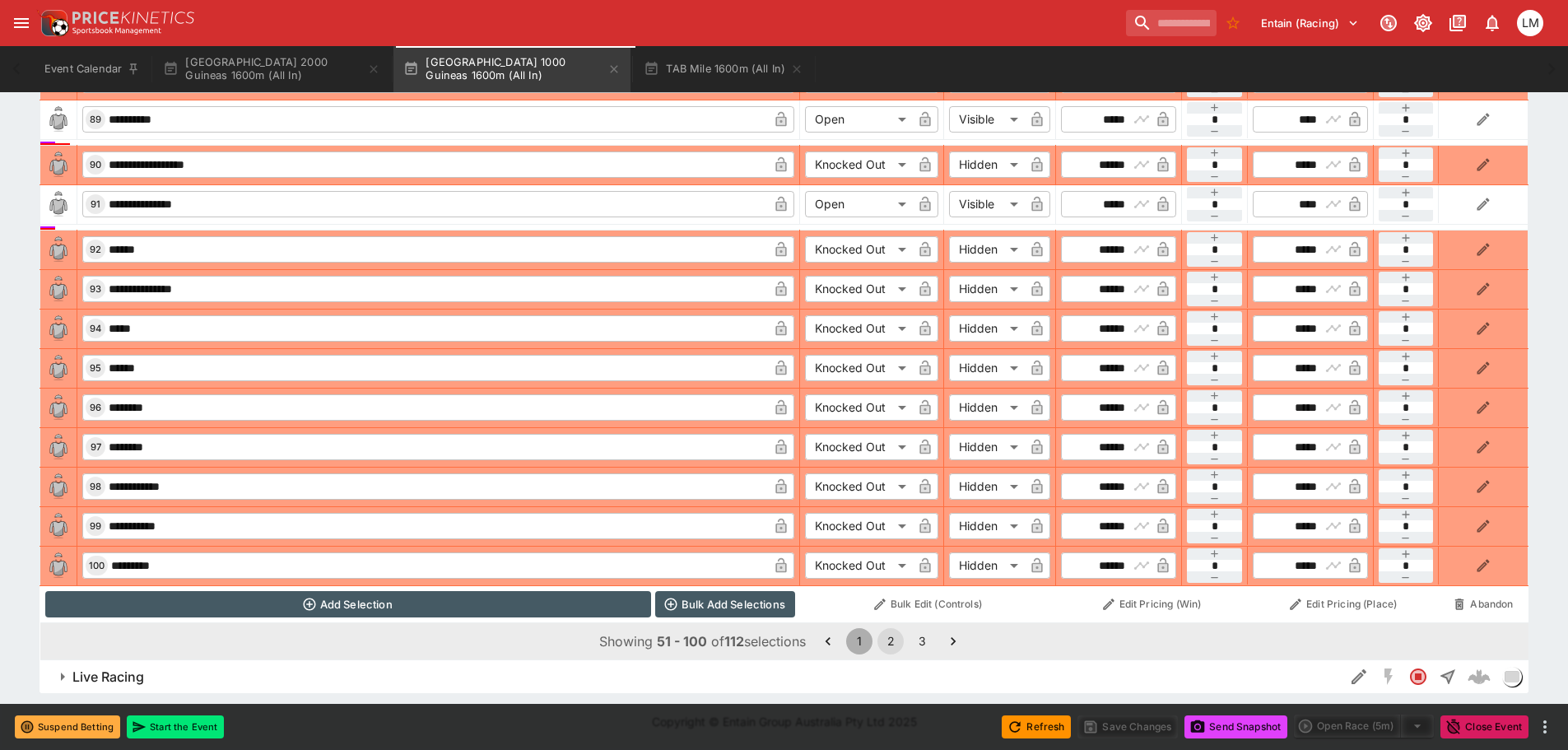
click at [869, 643] on button "1" at bounding box center [859, 641] width 27 height 27
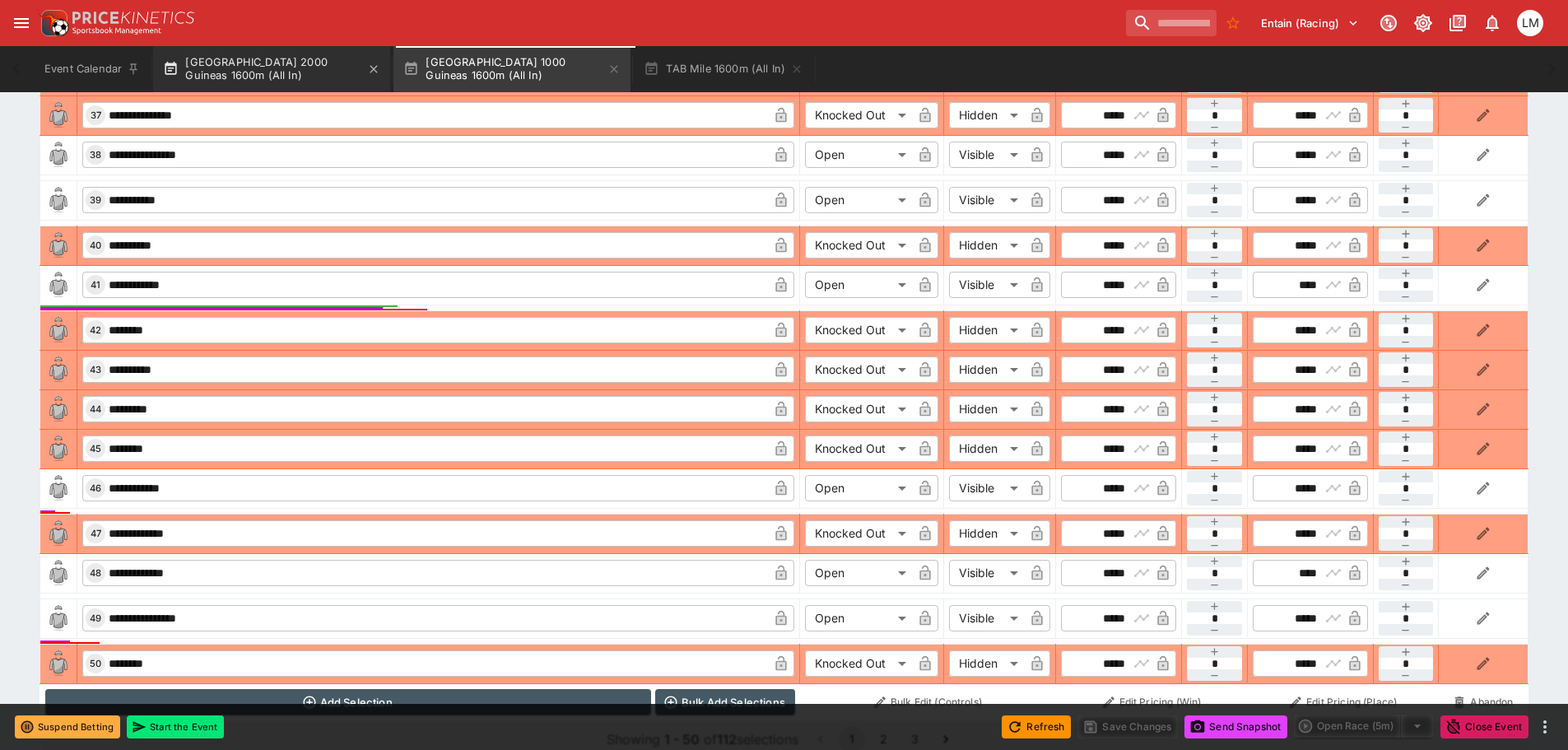
click at [274, 60] on button "New Zealand 2000 Guineas 1600m (All In)" at bounding box center [272, 68] width 237 height 46
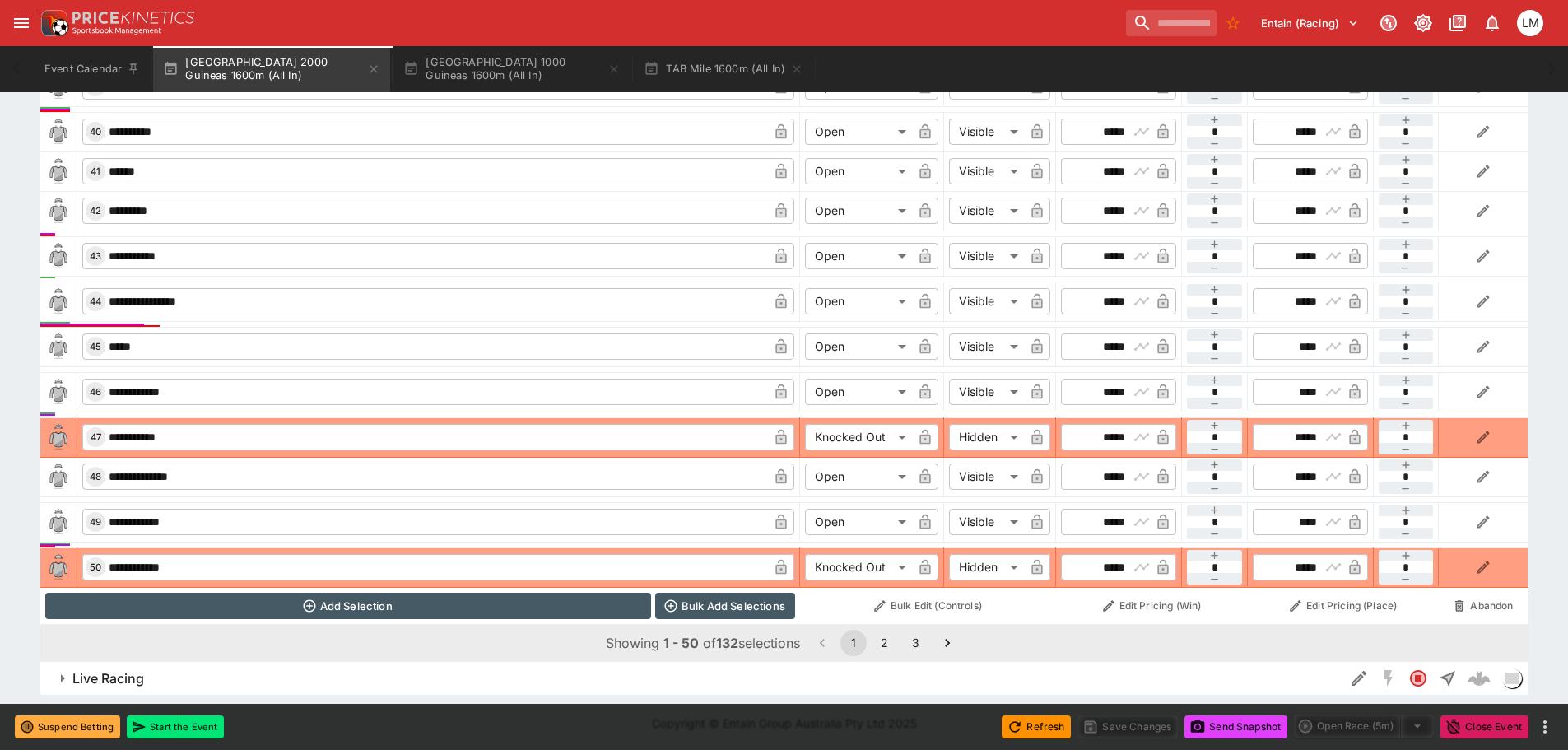
scroll to position [2474, 0]
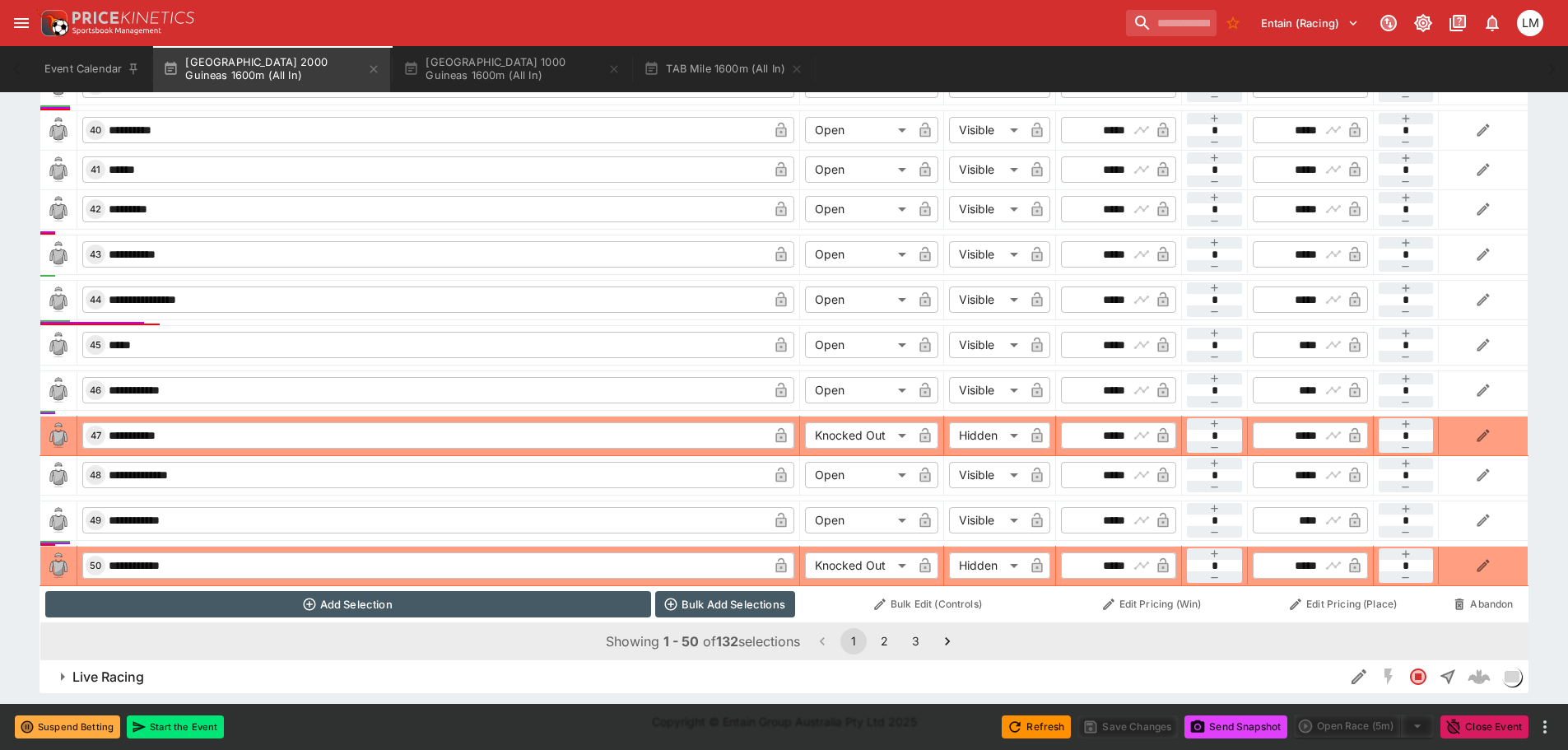
click at [889, 643] on button "2" at bounding box center [885, 641] width 27 height 27
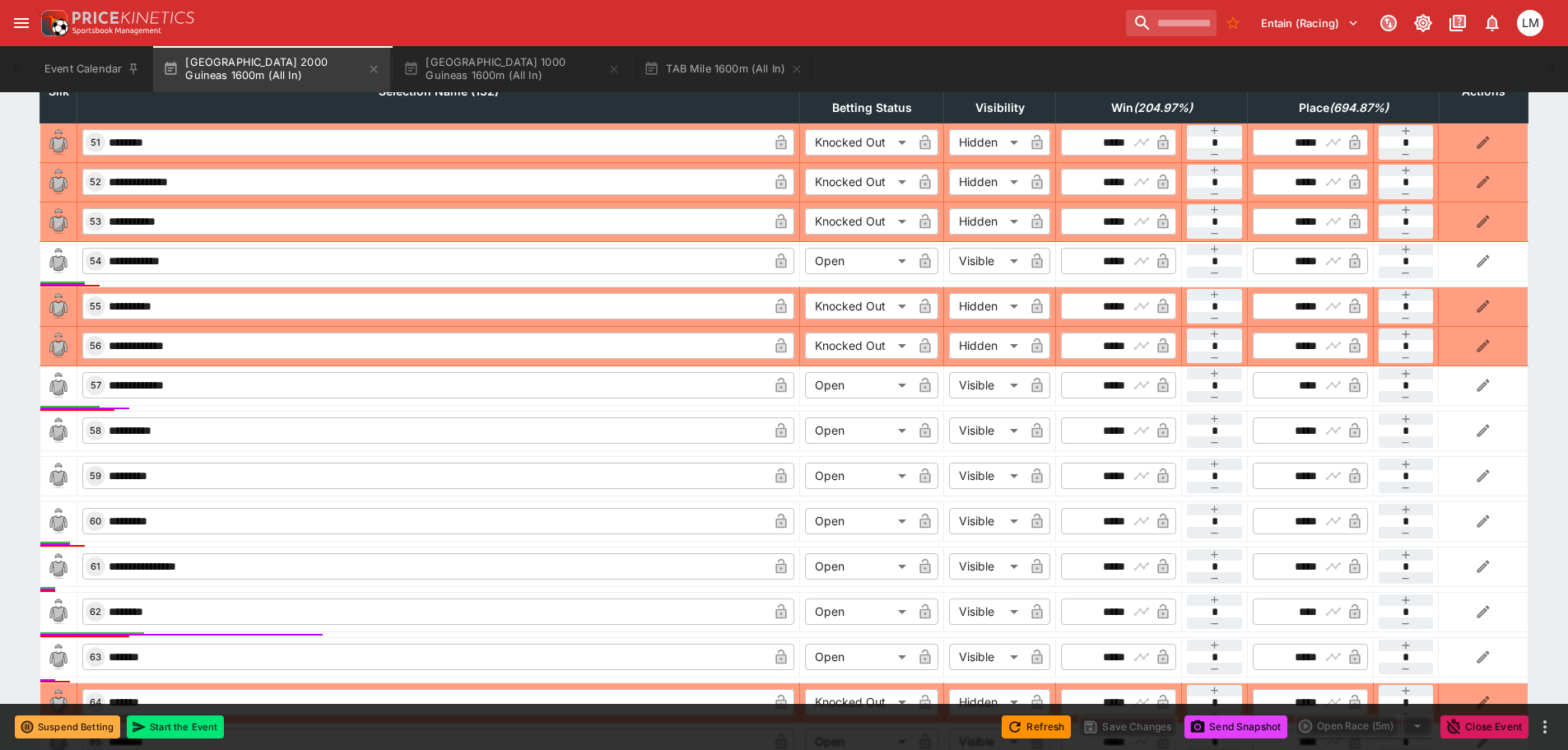
scroll to position [792, 0]
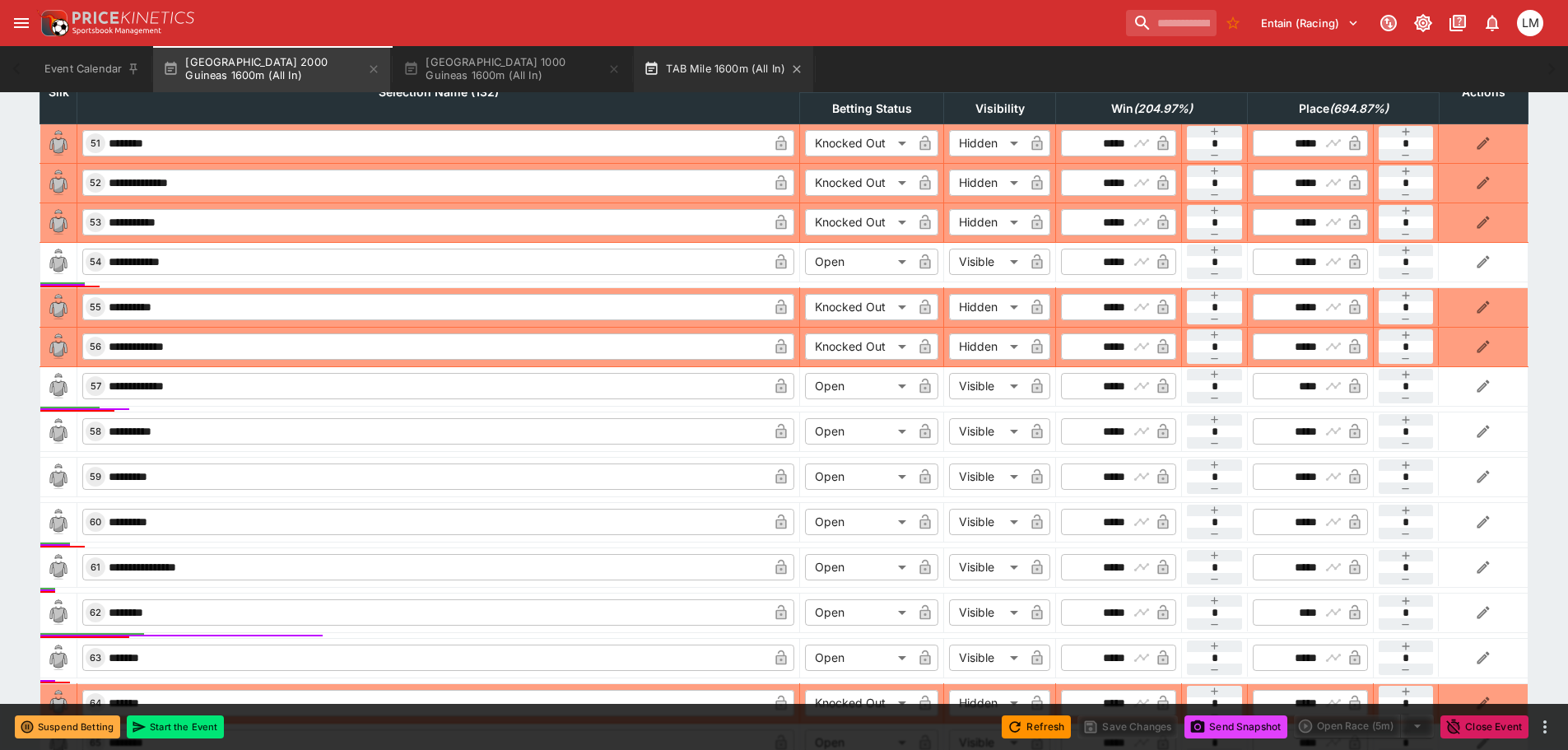
click at [731, 63] on button "TAB Mile 1600m (All In)" at bounding box center [724, 68] width 179 height 46
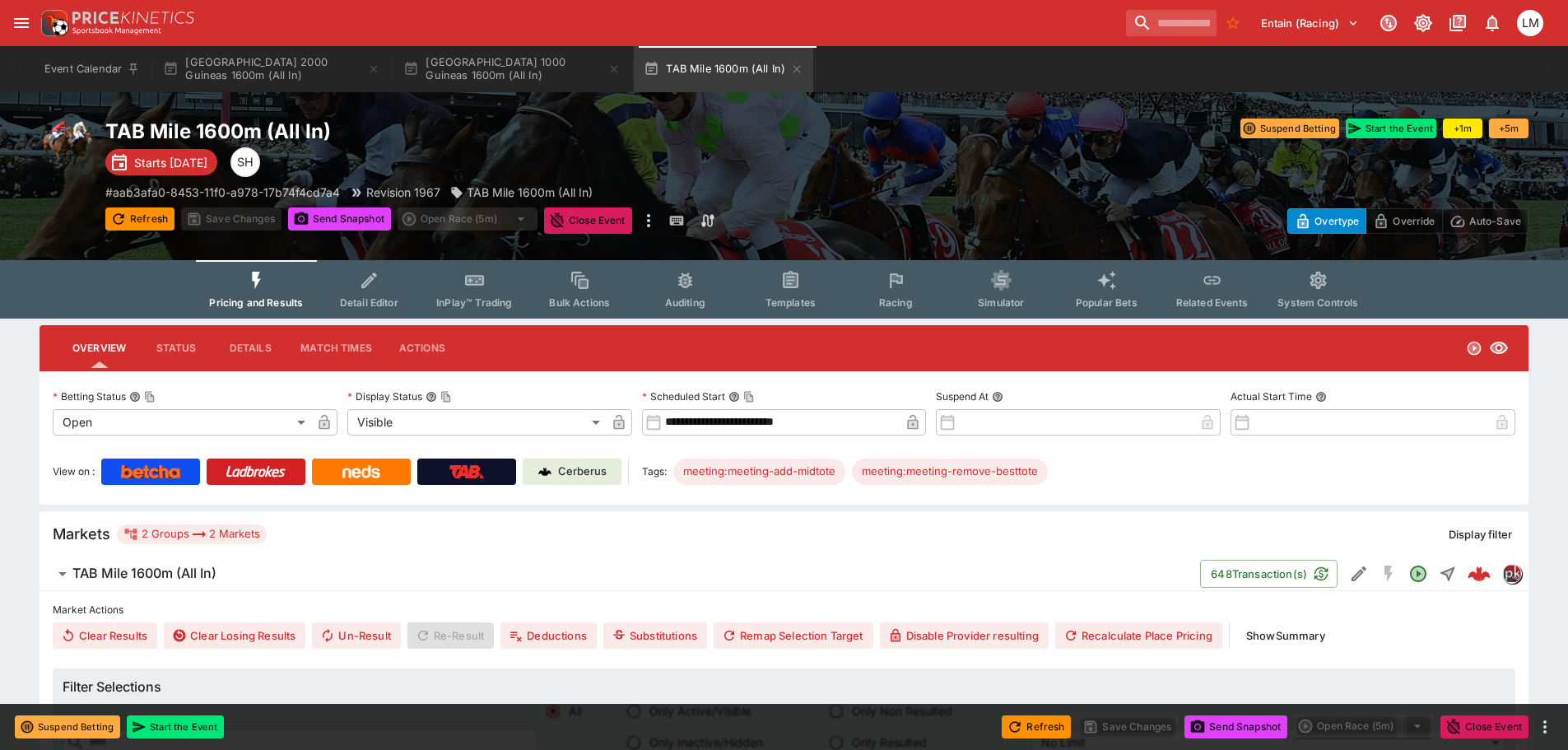
click at [571, 479] on p "Cerberus" at bounding box center [582, 471] width 48 height 16
